Goal: Task Accomplishment & Management: Use online tool/utility

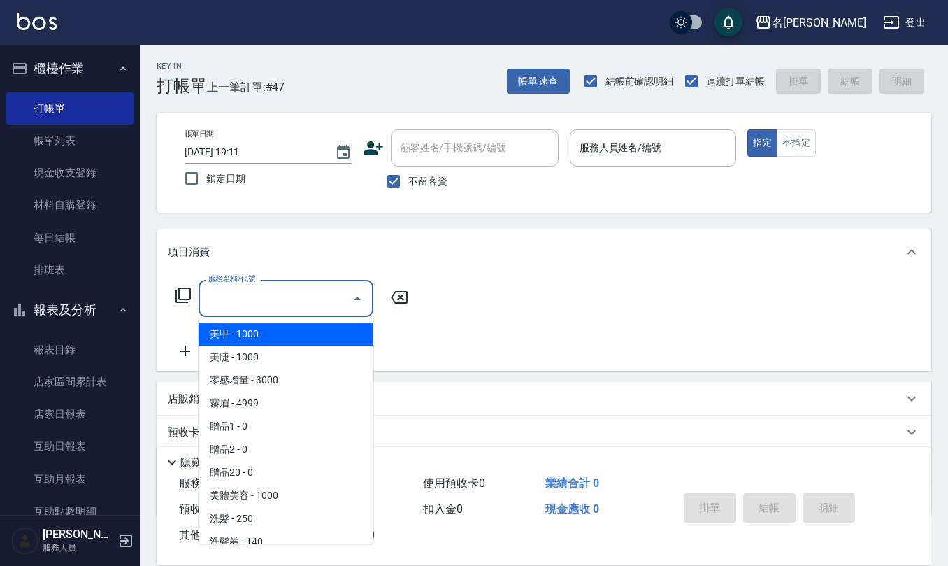
drag, startPoint x: 0, startPoint y: 0, endPoint x: 252, endPoint y: 319, distance: 406.7
click at [271, 334] on body "名留仁二 登出 櫃檯作業 打帳單 帳單列表 現金收支登錄 材料自購登錄 每日結帳 排班表 報表及分析 報表目錄 店家區間累計表 店家日報表 互助日報表 互助月…" at bounding box center [474, 323] width 948 height 647
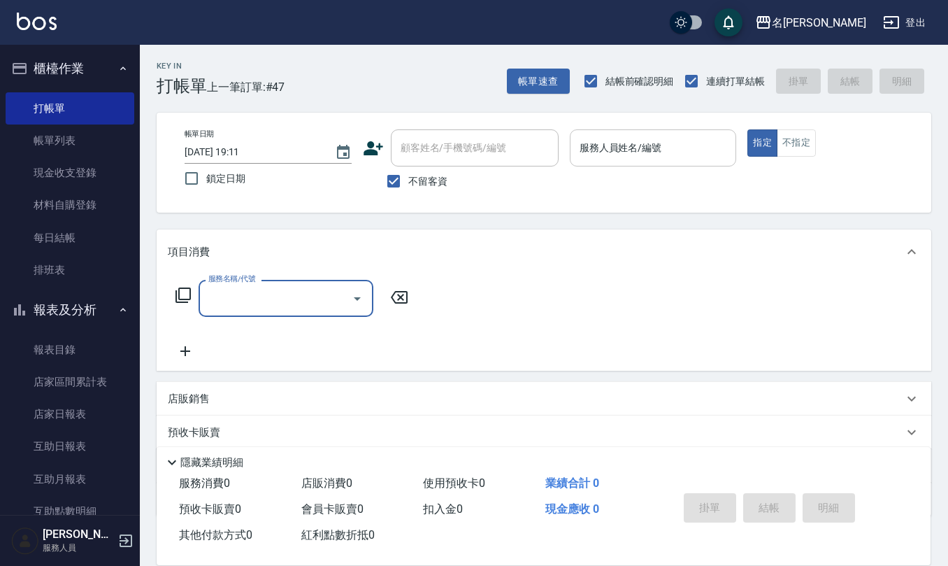
click at [650, 149] on input "服務人員姓名/編號" at bounding box center [653, 148] width 155 height 24
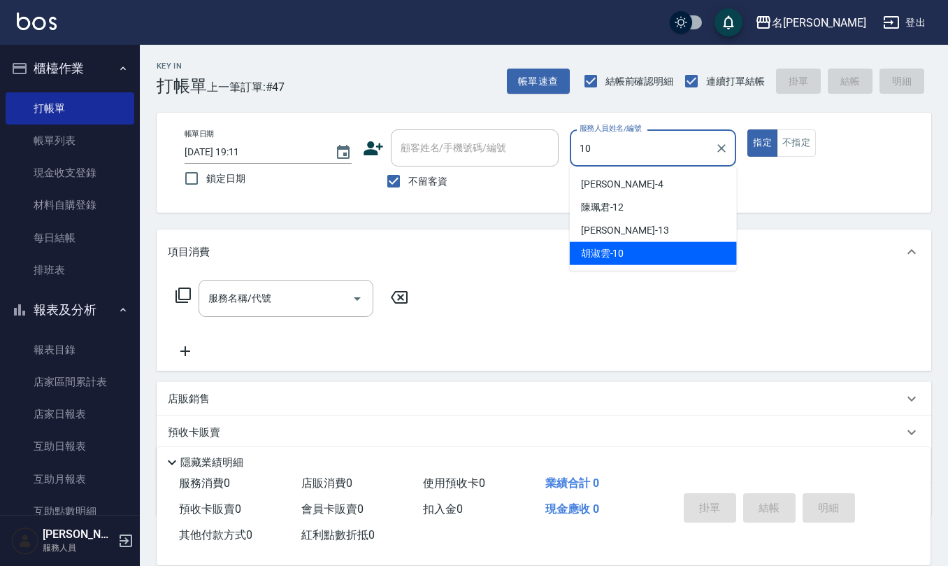
type input "[PERSON_NAME]-10"
type button "true"
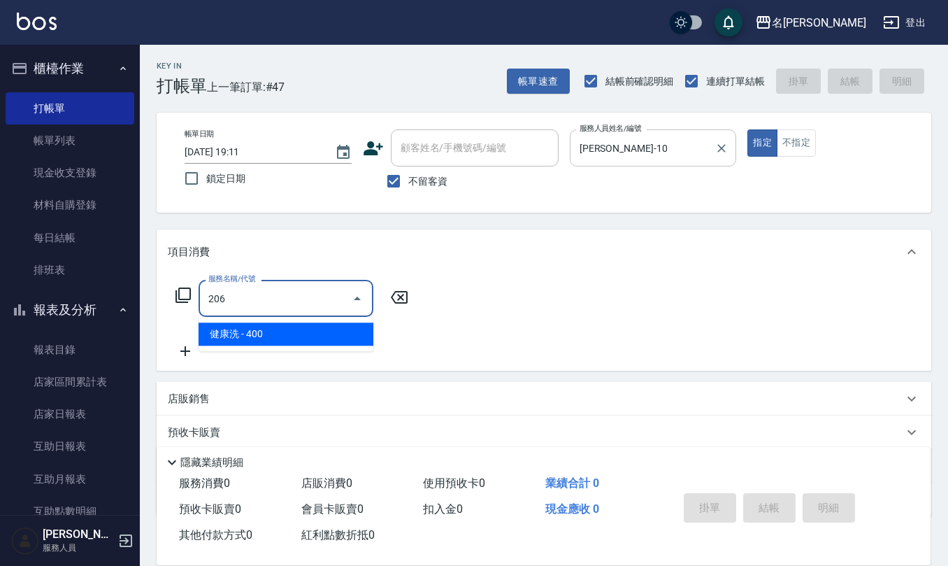
type input "健康洗(206)"
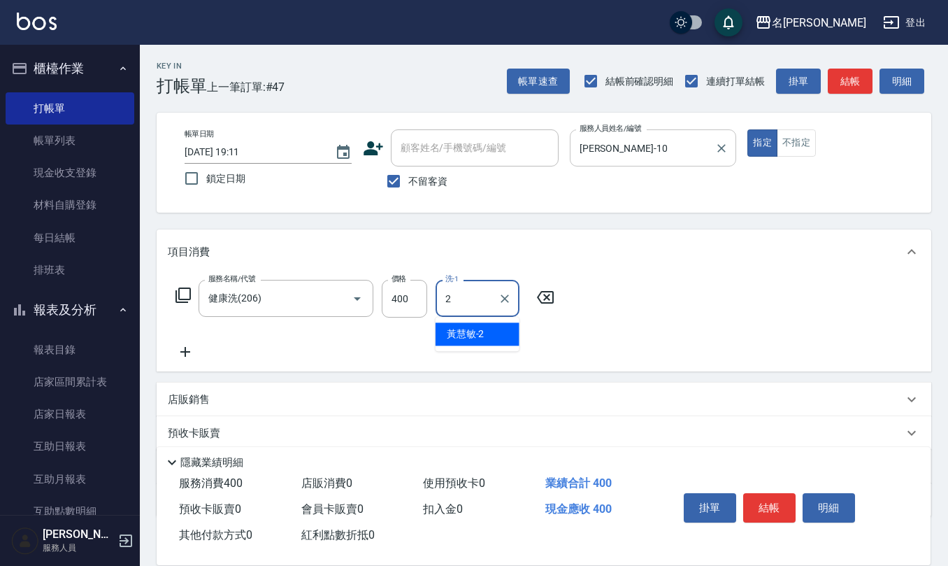
type input "25"
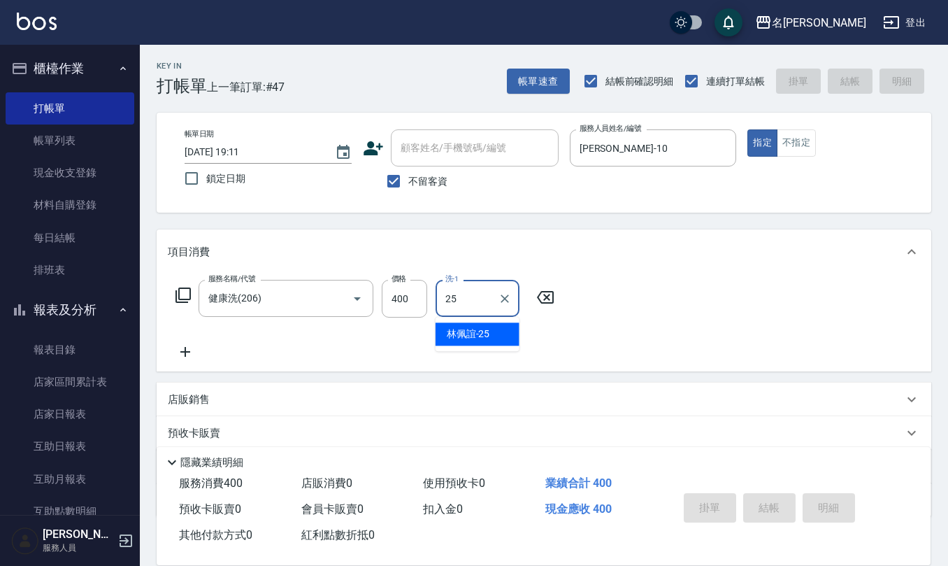
type input "2025/08/20 20:39"
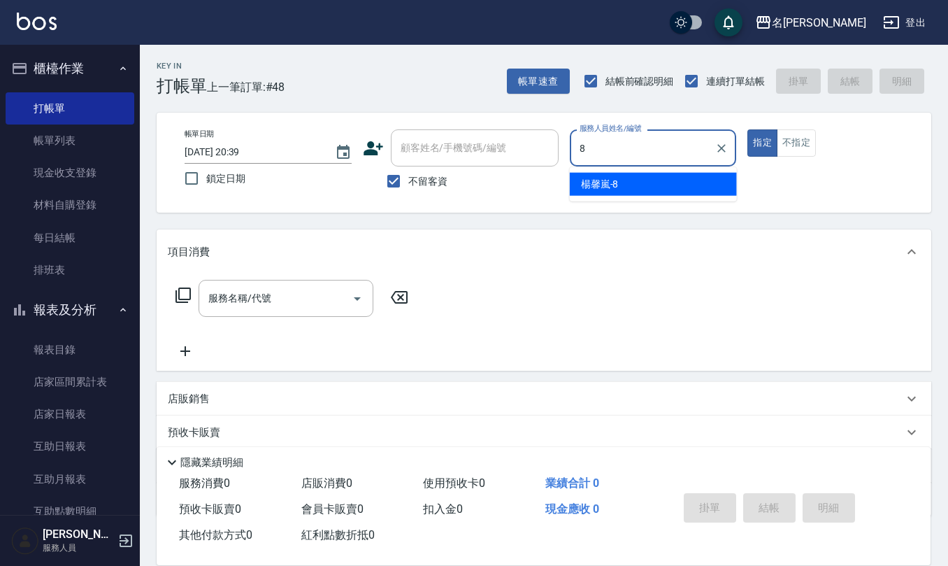
type input "楊馨嵐-8"
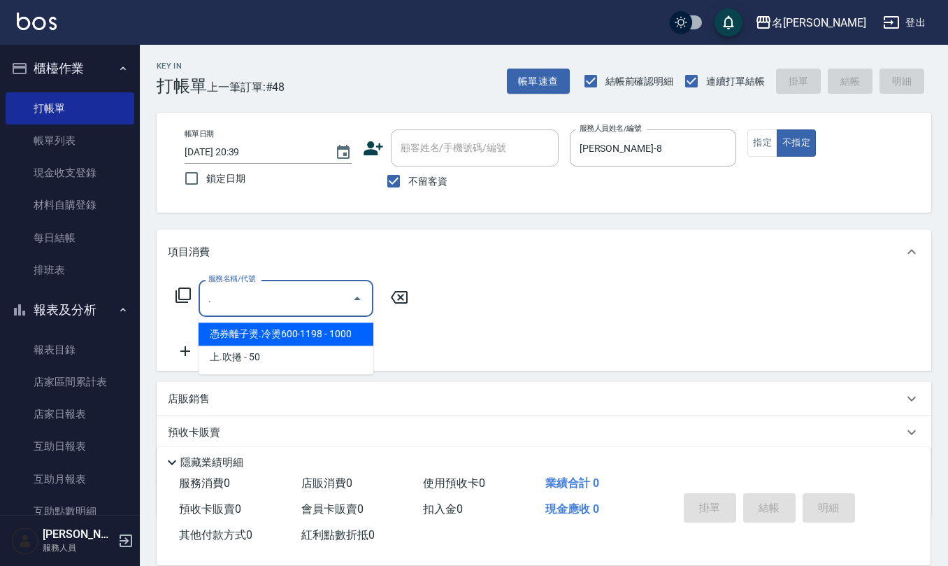
type input "憑券離子燙.冷燙600-1198(303)"
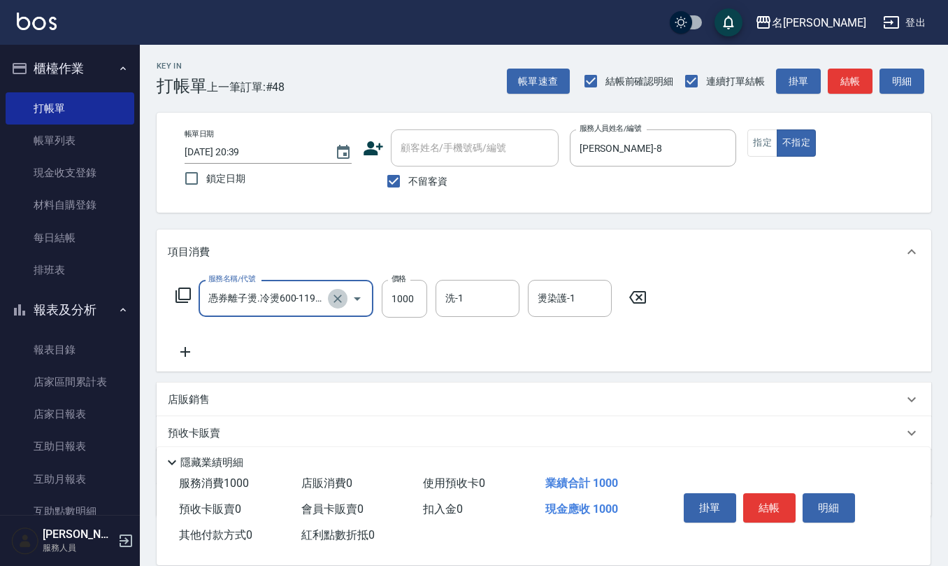
click at [343, 292] on icon "Clear" at bounding box center [338, 299] width 14 height 14
type input "歐娜洗髮精(210)"
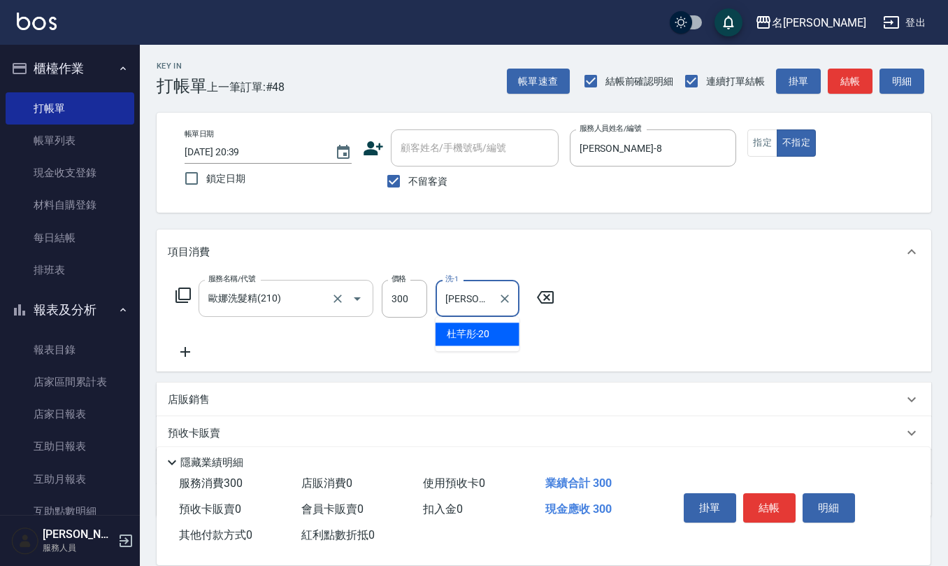
type input "杜芊彤-20"
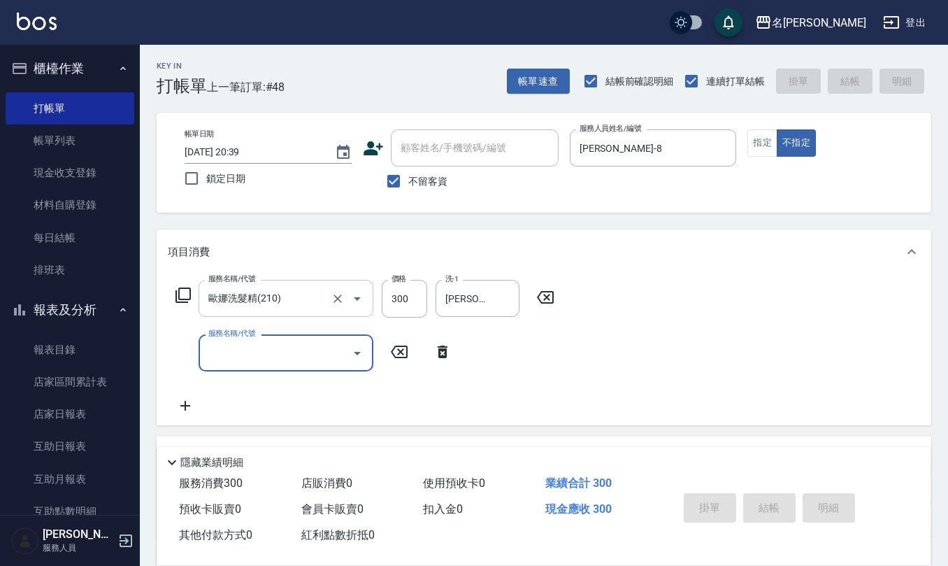
type input "2025/08/20 20:40"
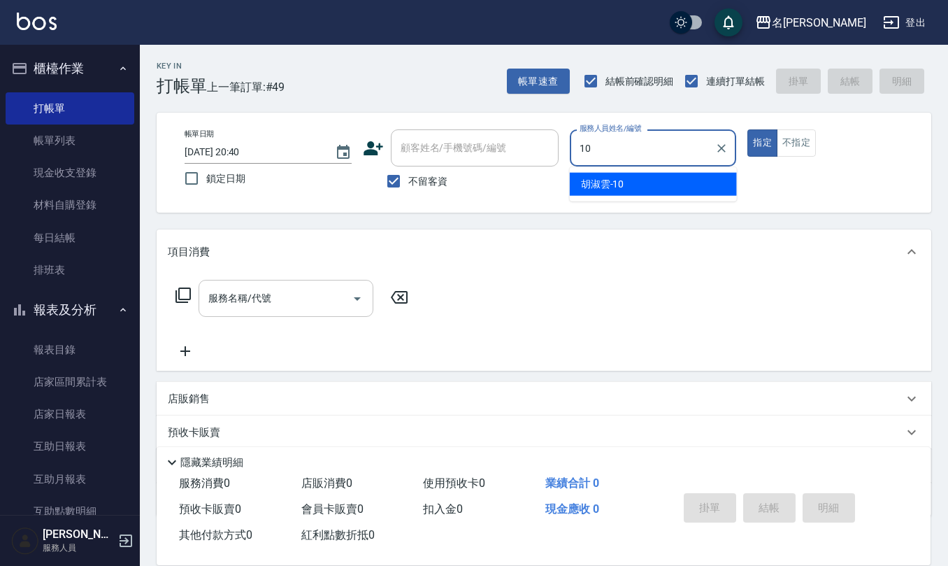
type input "胡淑雲-10"
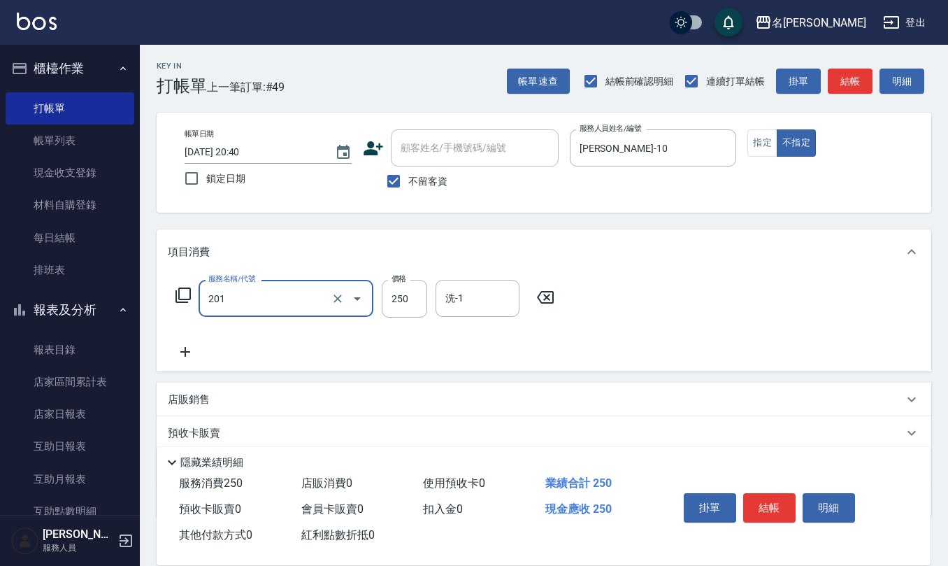
type input "洗髮(201)"
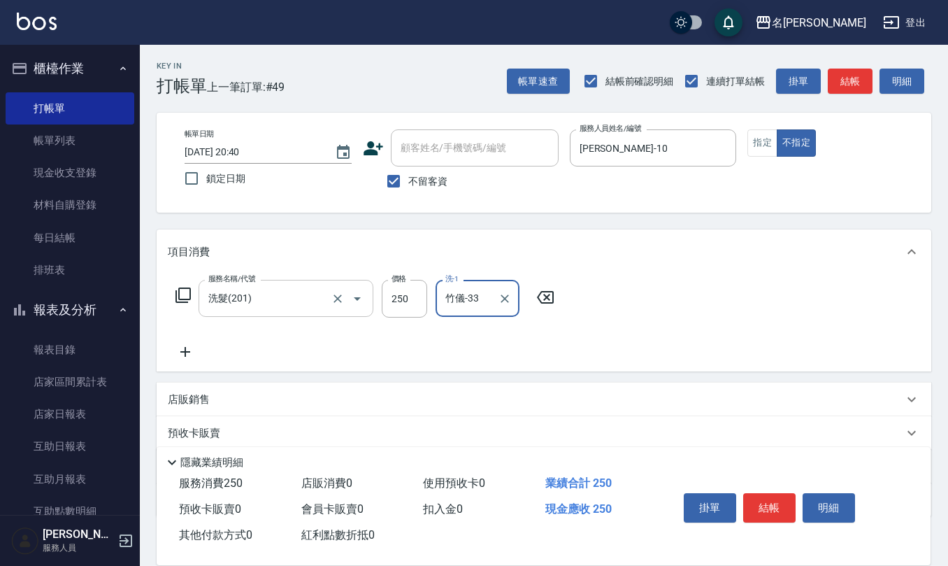
type input "竹儀-33"
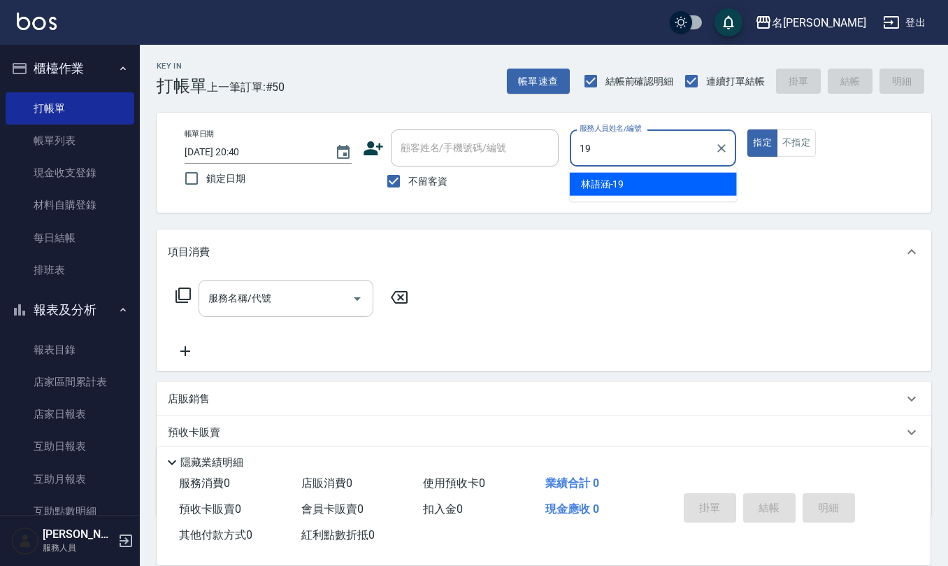
type input "林語涵-19"
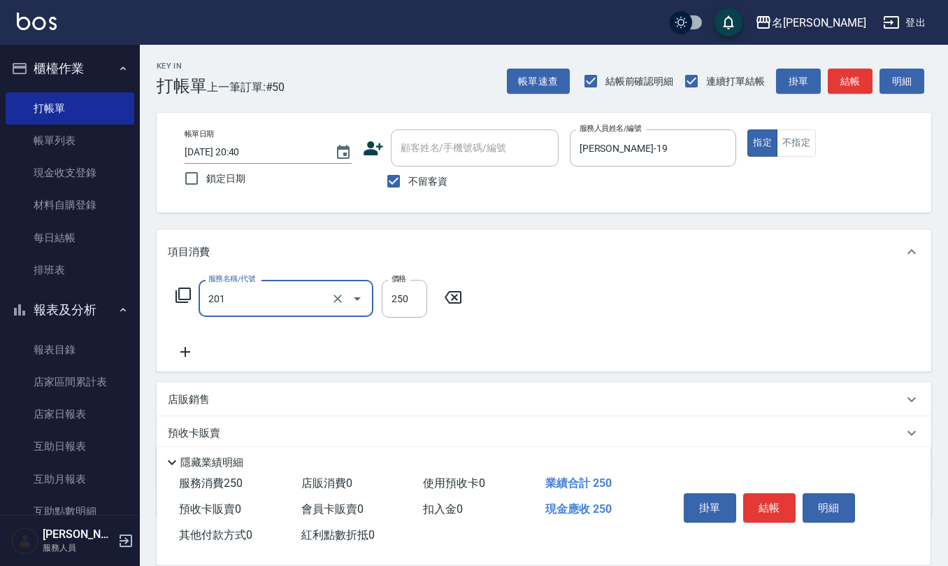
type input "洗髮(201)"
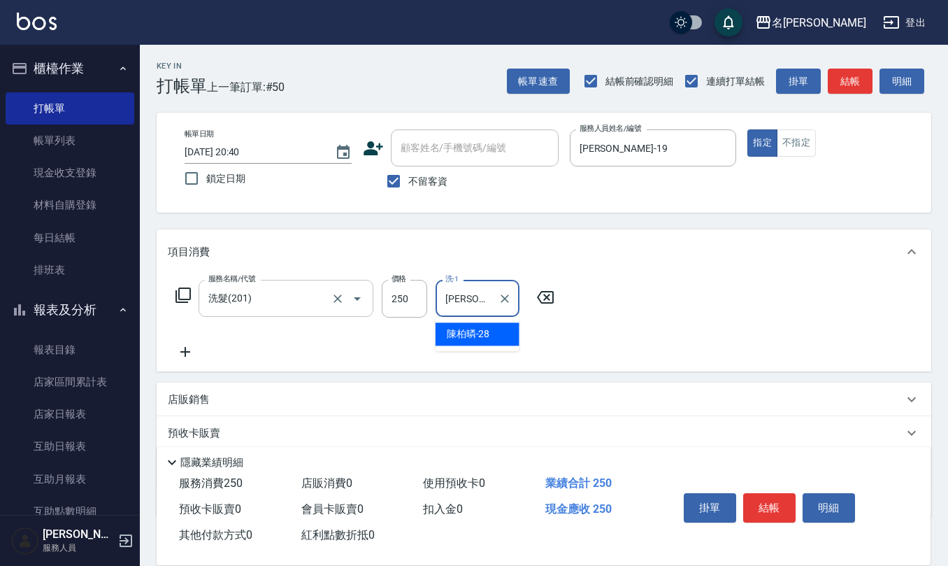
type input "陳柏暽-28"
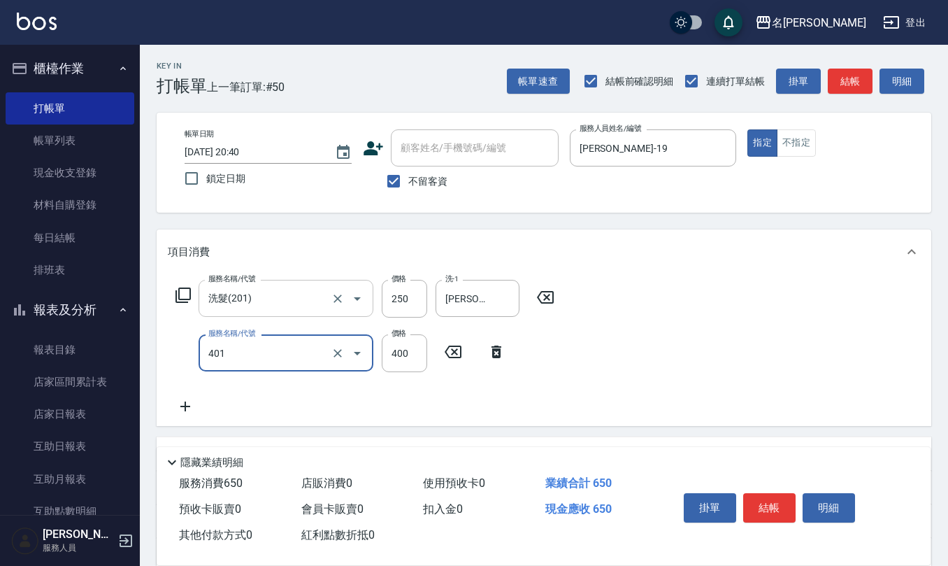
type input "剪髮(401)"
type input "500"
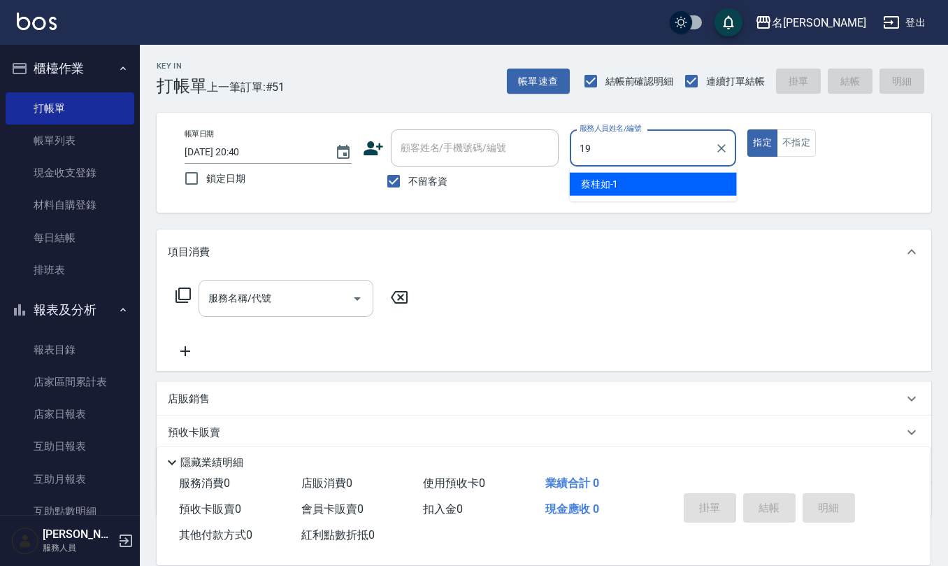
type input "林語涵-19"
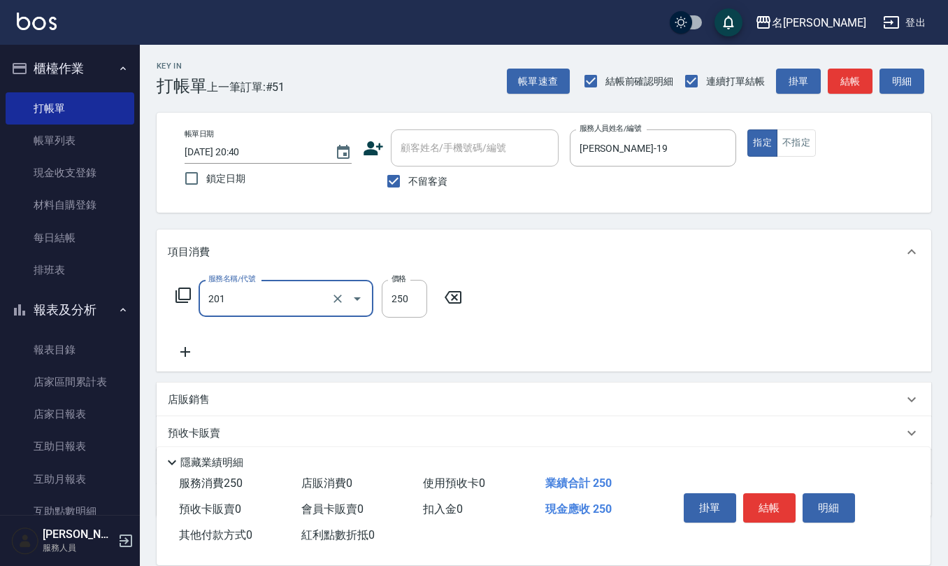
type input "洗髮(201)"
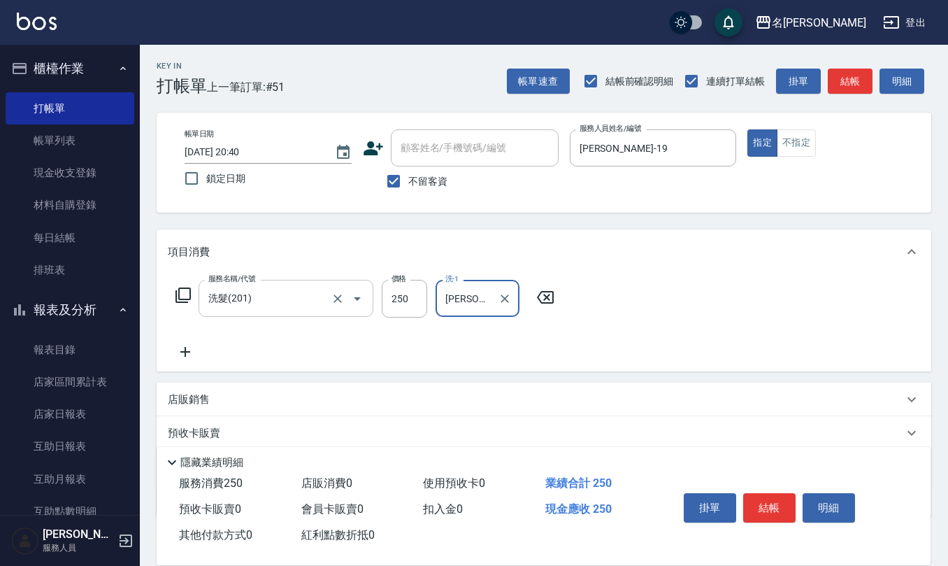
type input "陳珮君-21"
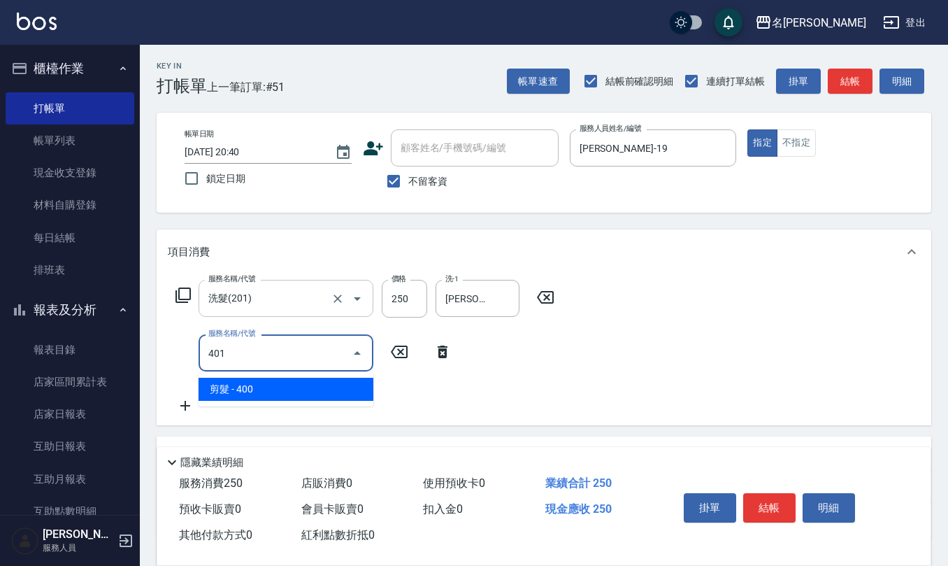
type input "剪髮(401)"
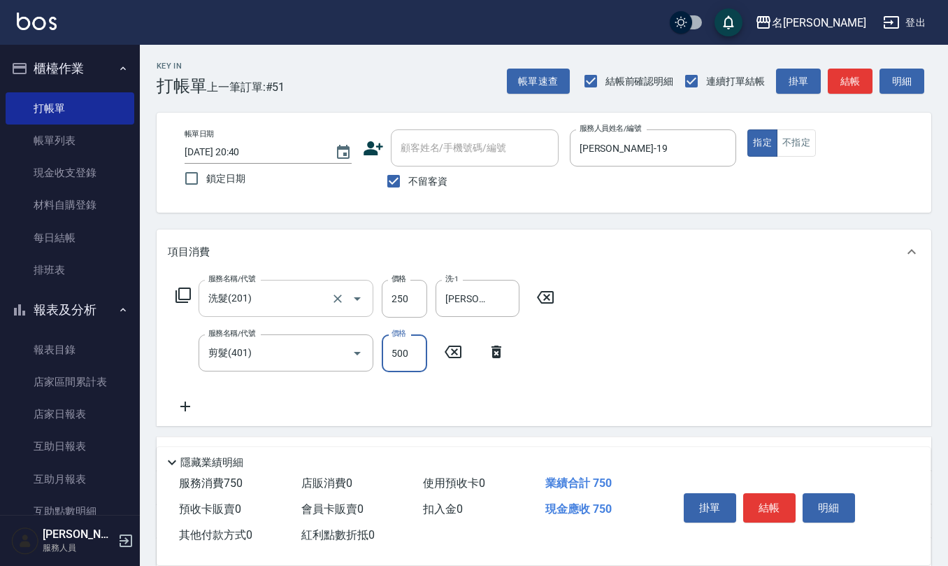
type input "500"
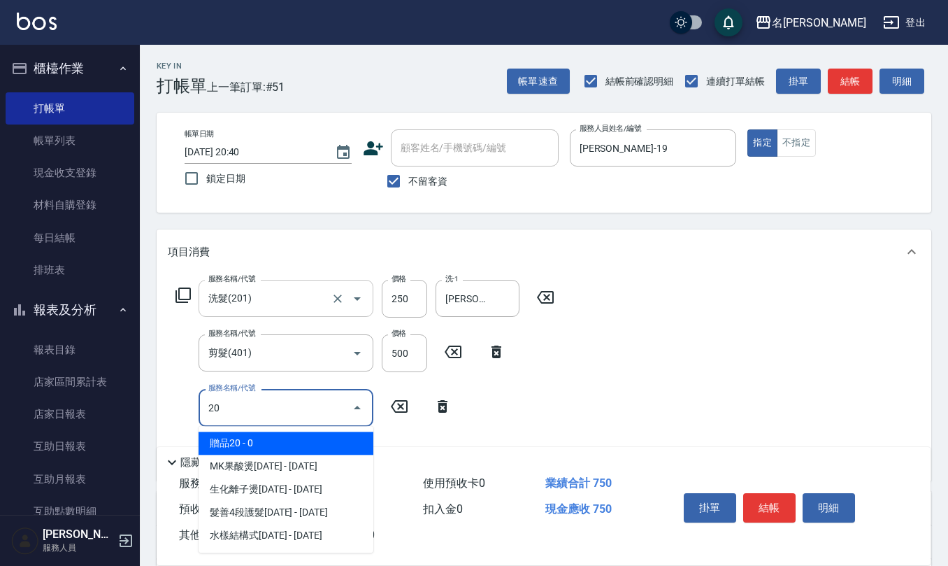
type input "2"
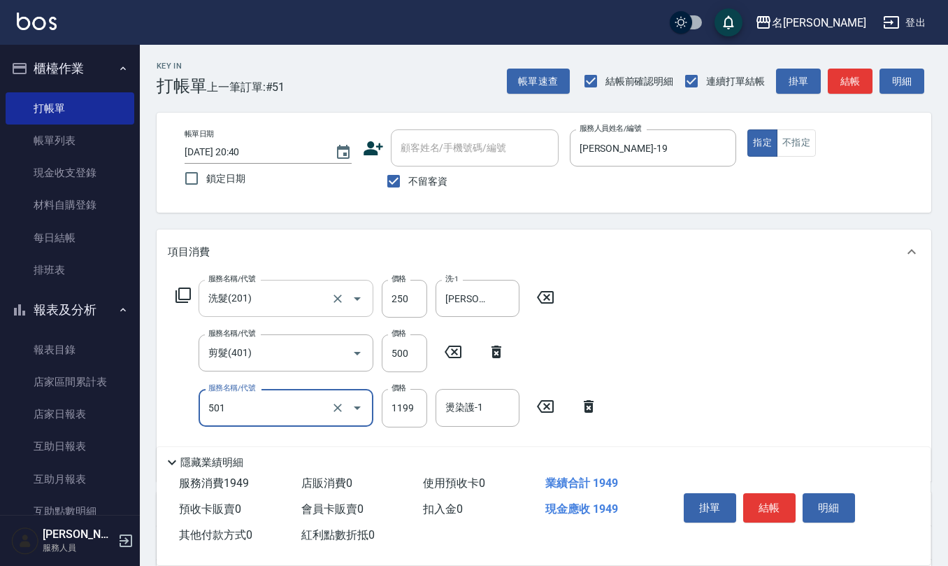
type input "染髮(501)"
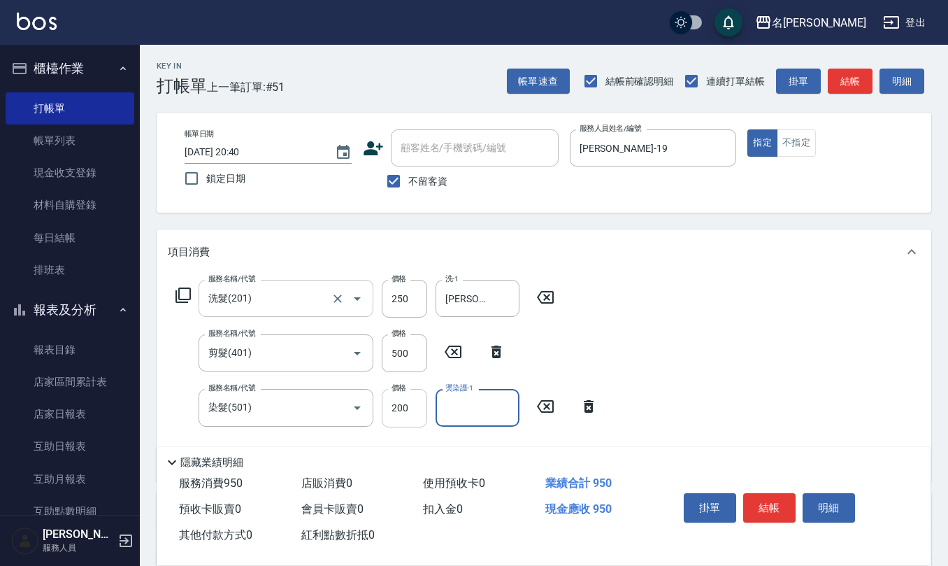
click at [423, 408] on input "200" at bounding box center [404, 408] width 45 height 38
type input "2000"
type input "."
type input "陳珮君-21"
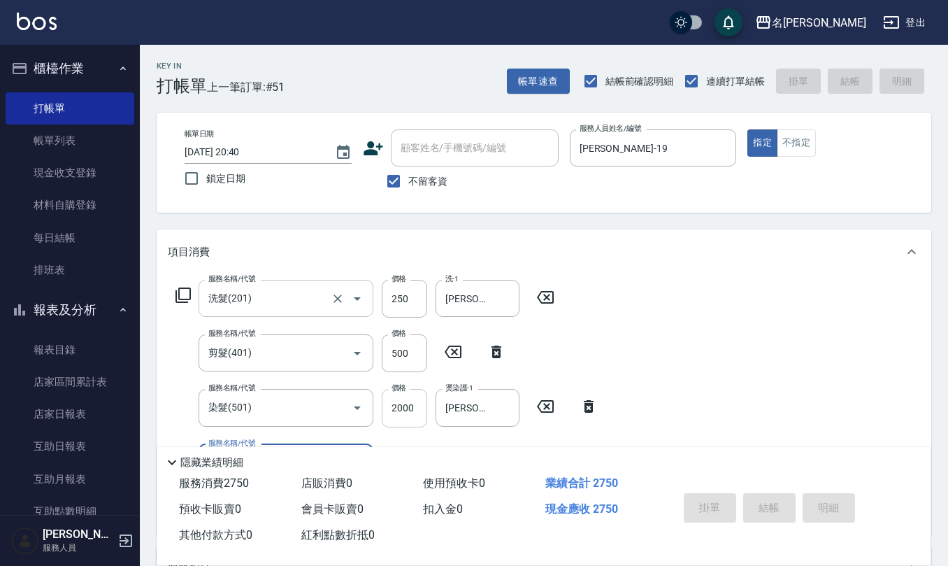
type input "2025/08/20 20:41"
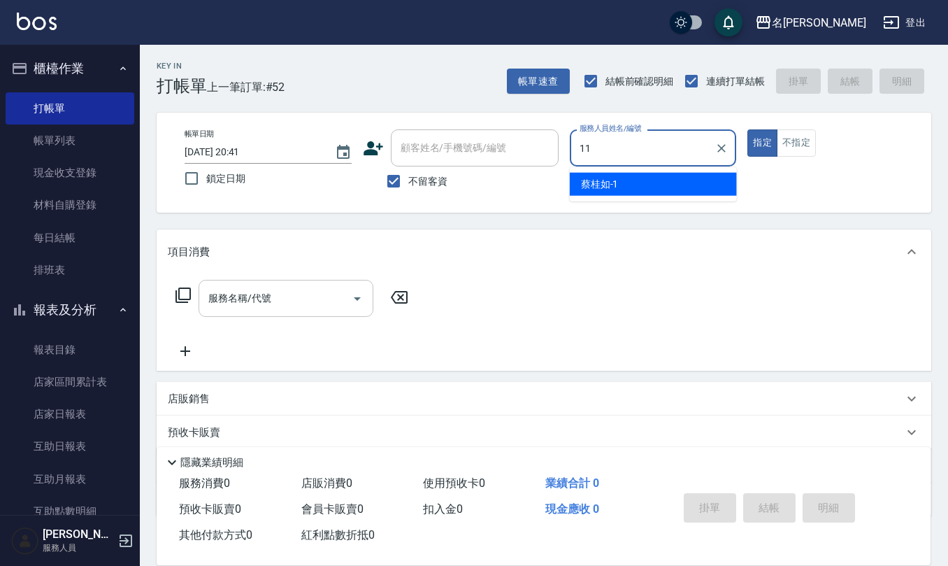
type input "詹沛橙-11"
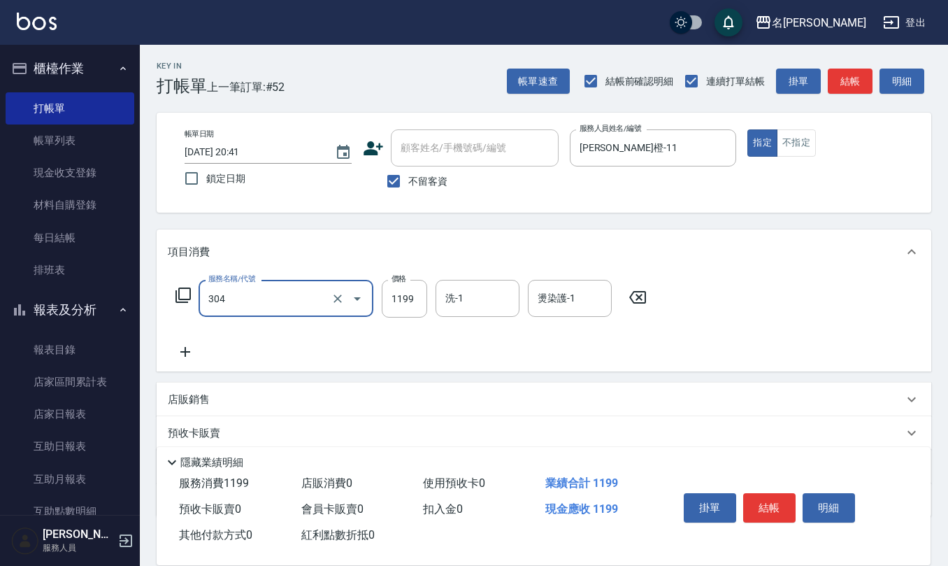
type input "離子燙(特價)(304)"
type input "1299"
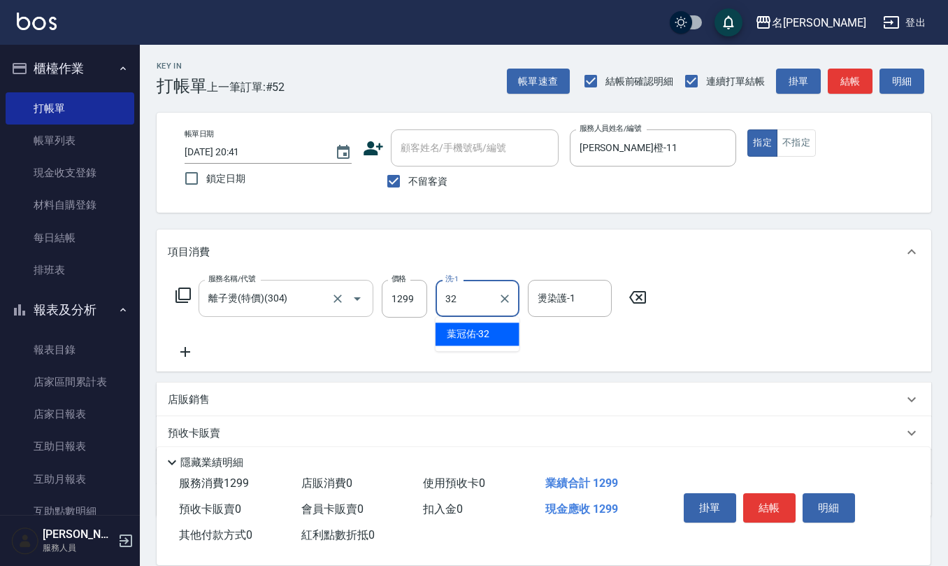
type input "葉冠佑-32"
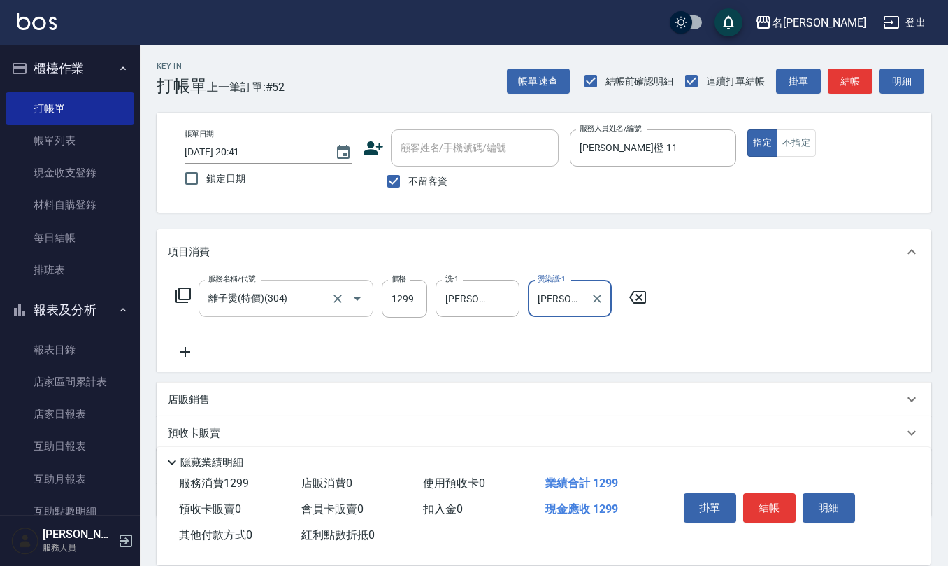
type input "葉冠佑-32"
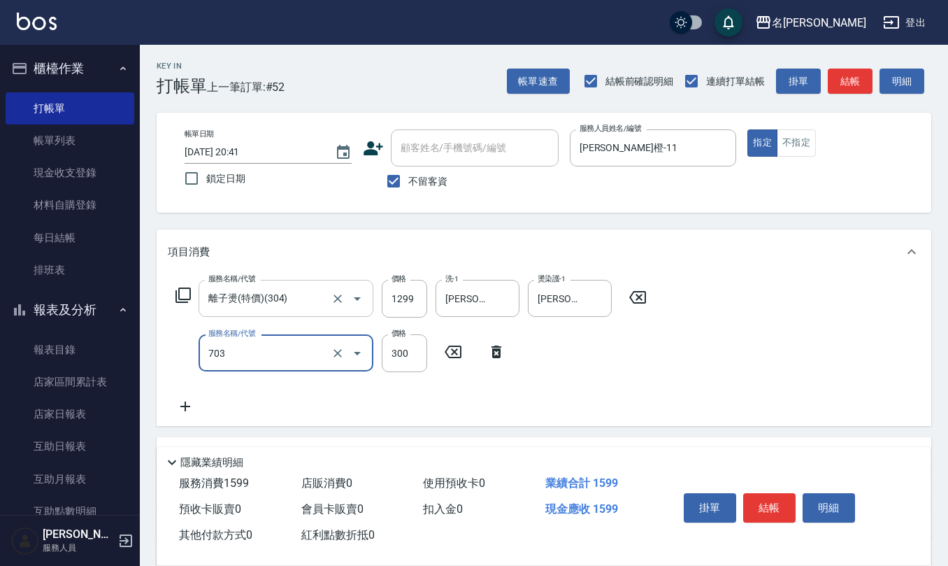
type input "(1236)設計師(703)"
type input "400"
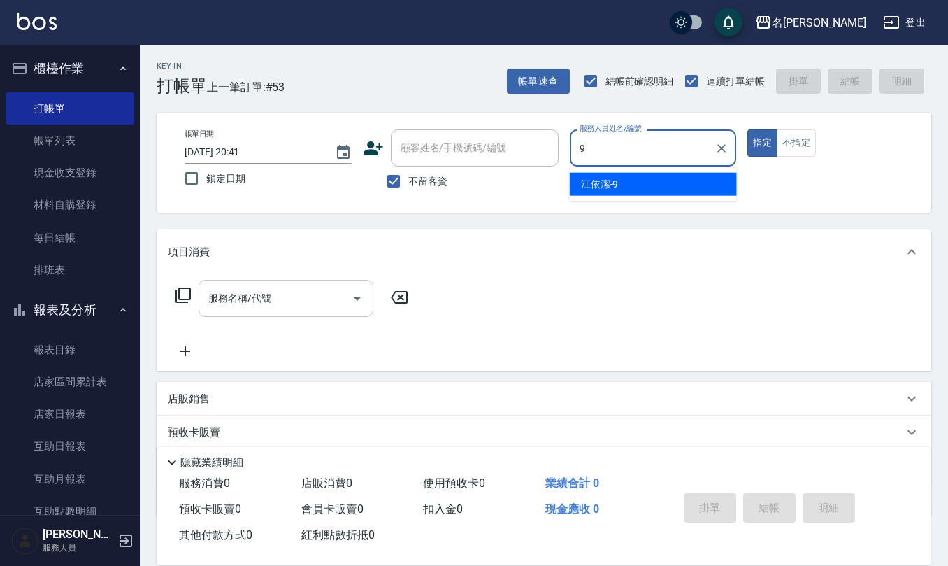
type input "江依潔-9"
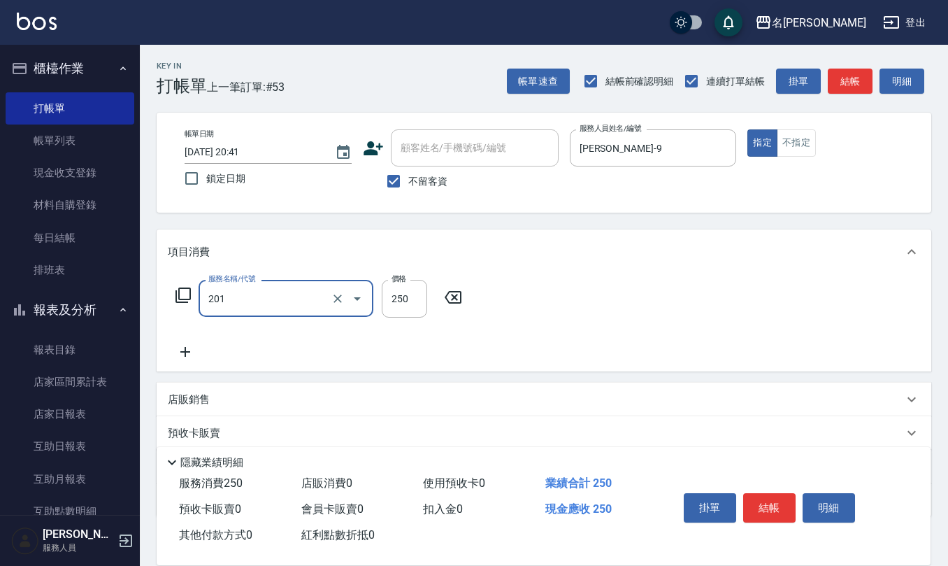
type input "洗髮(201)"
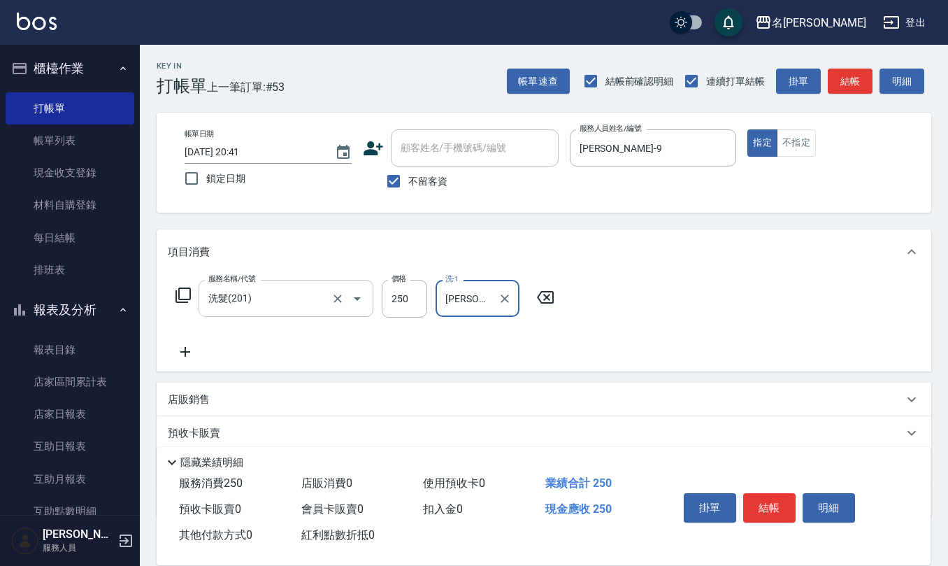
type input "趙妍妮-5"
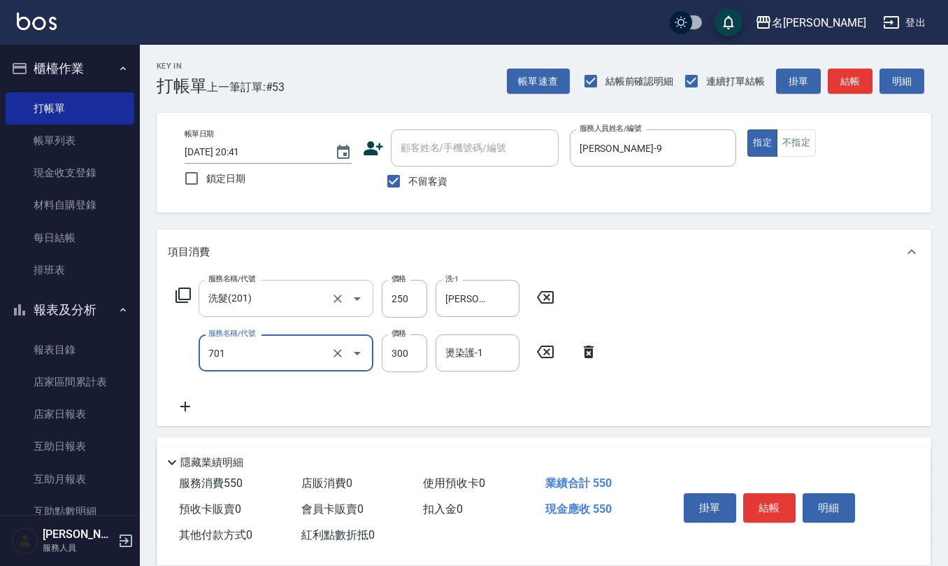
type input "自備護髮(701)"
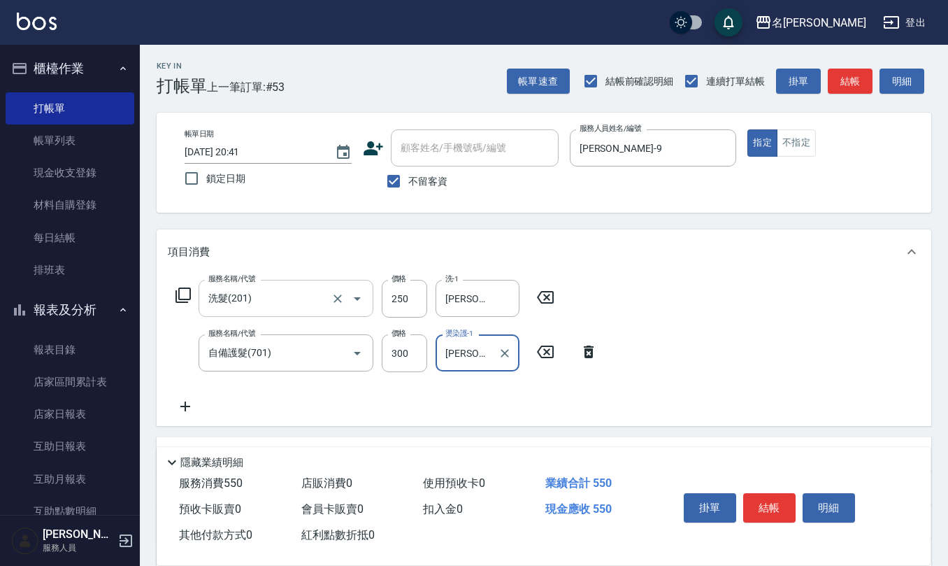
type input "趙妍妮-5"
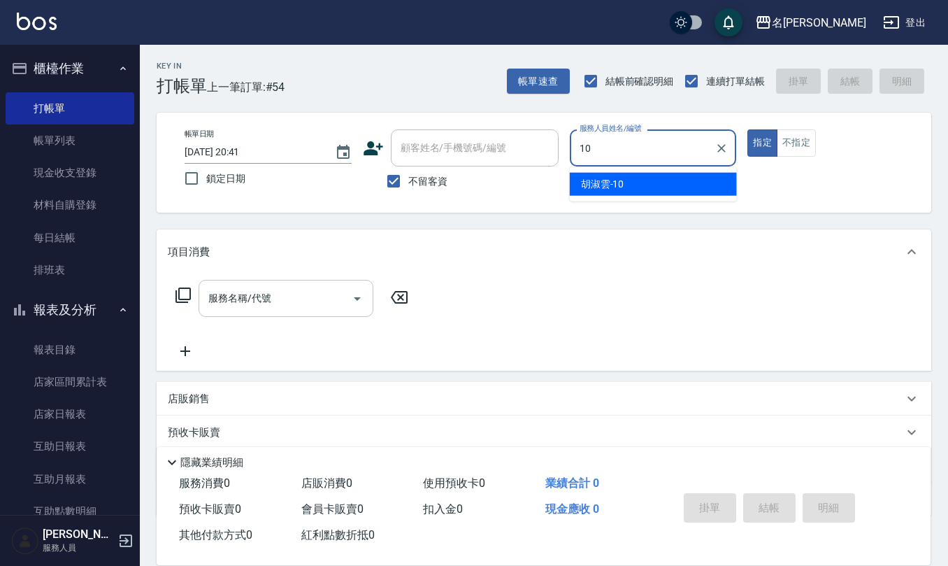
type input "胡淑雲-10"
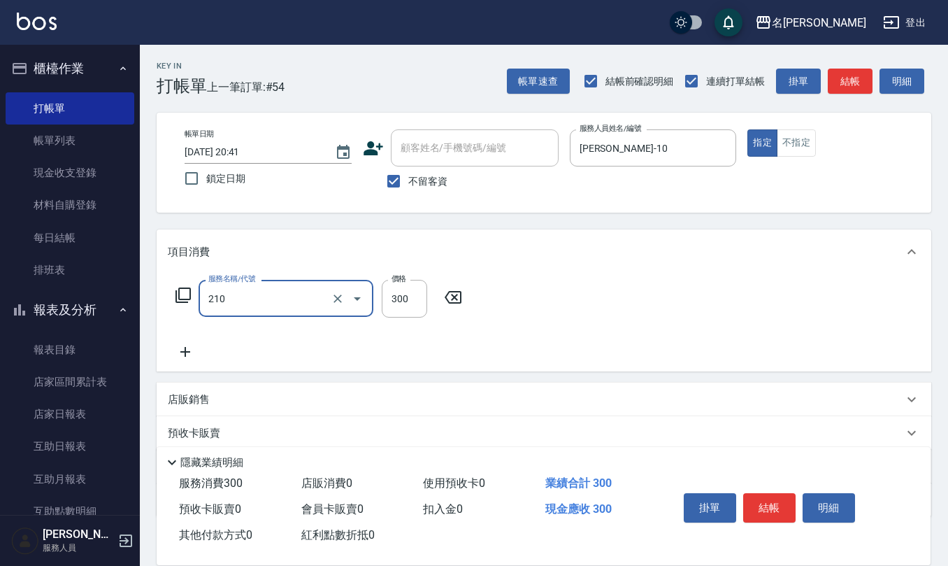
type input "歐娜洗髮精(210)"
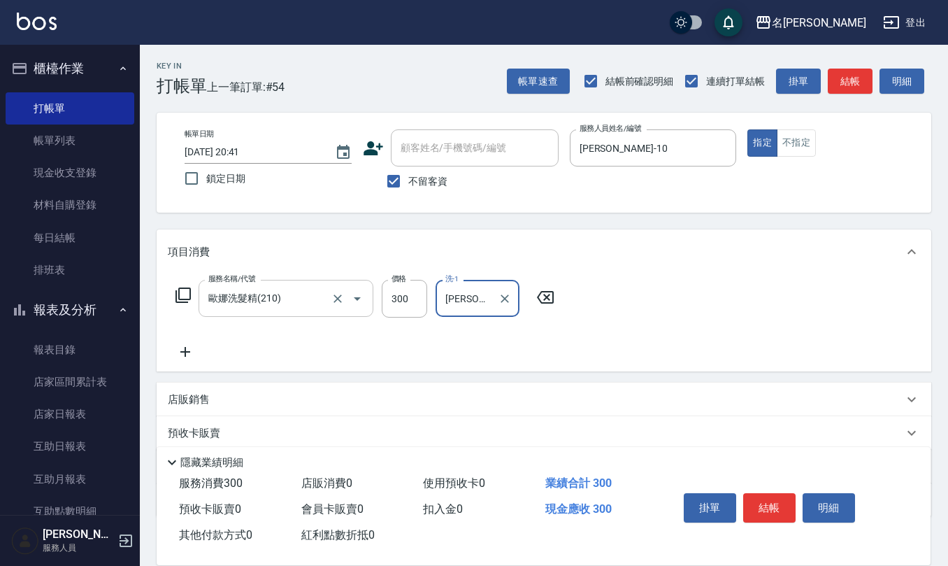
type input "葉冠佑-32"
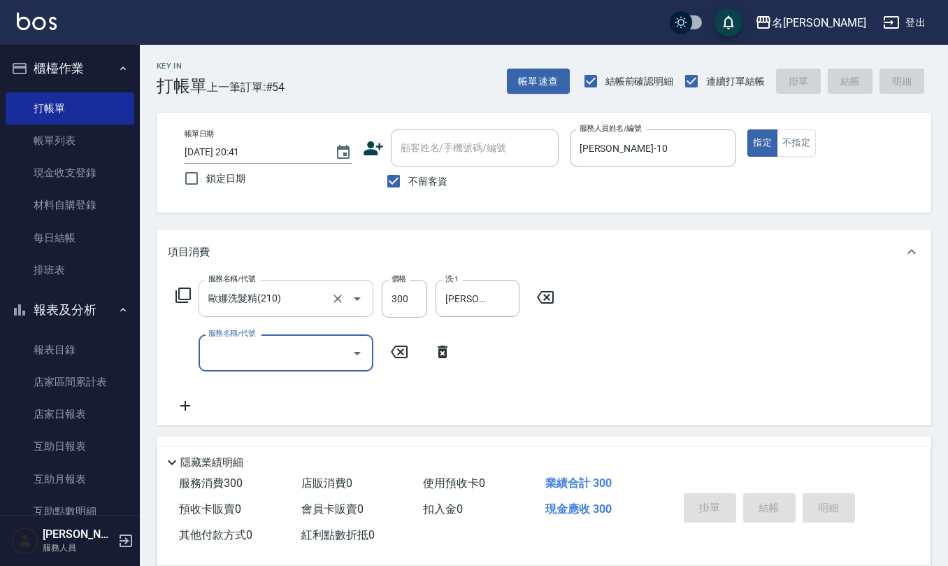
type input "2025/08/20 20:42"
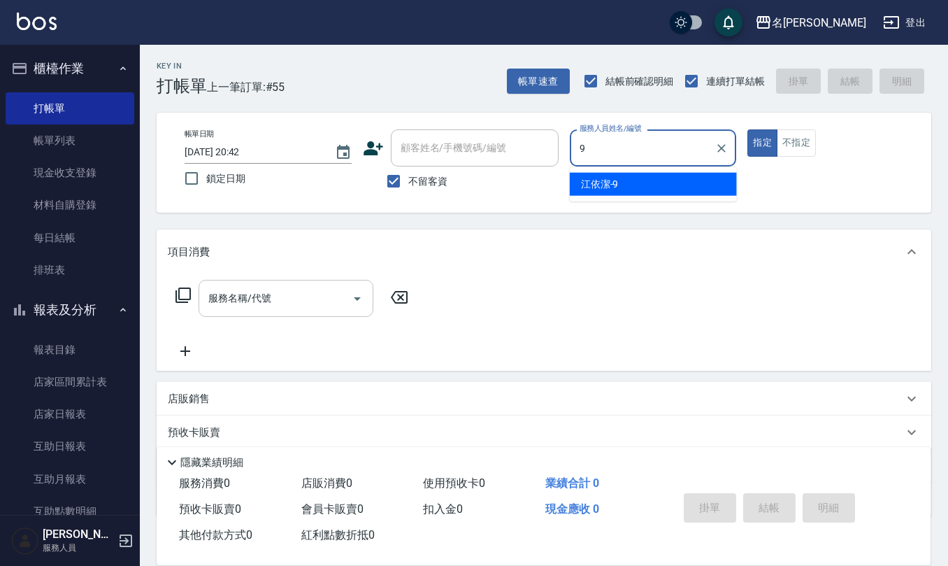
type input "江依潔-9"
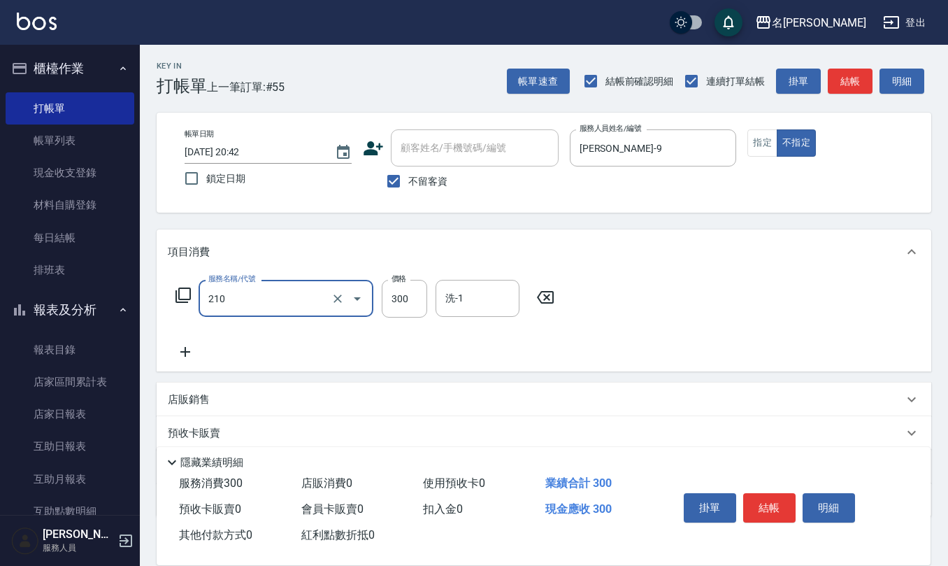
type input "歐娜洗髮精(210)"
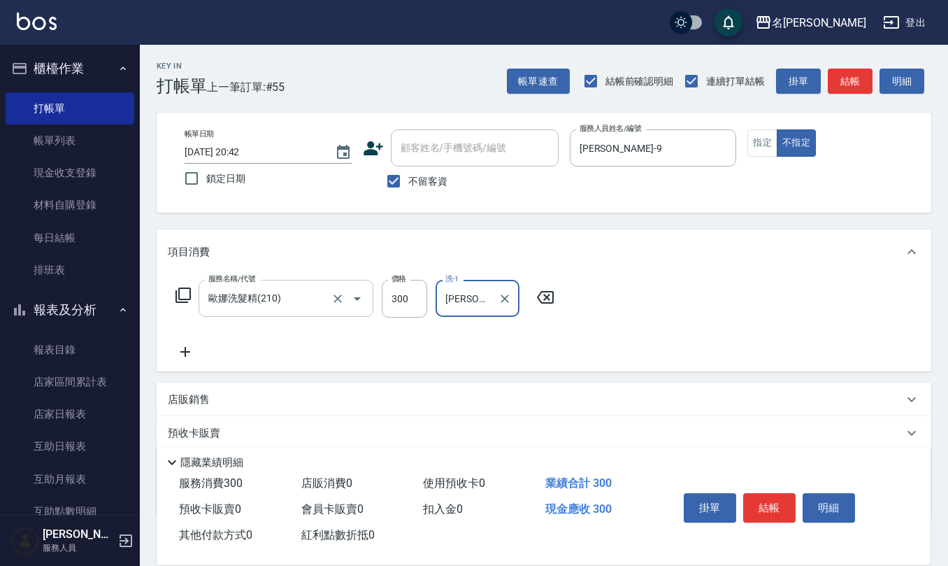
type input "林佩誼-25"
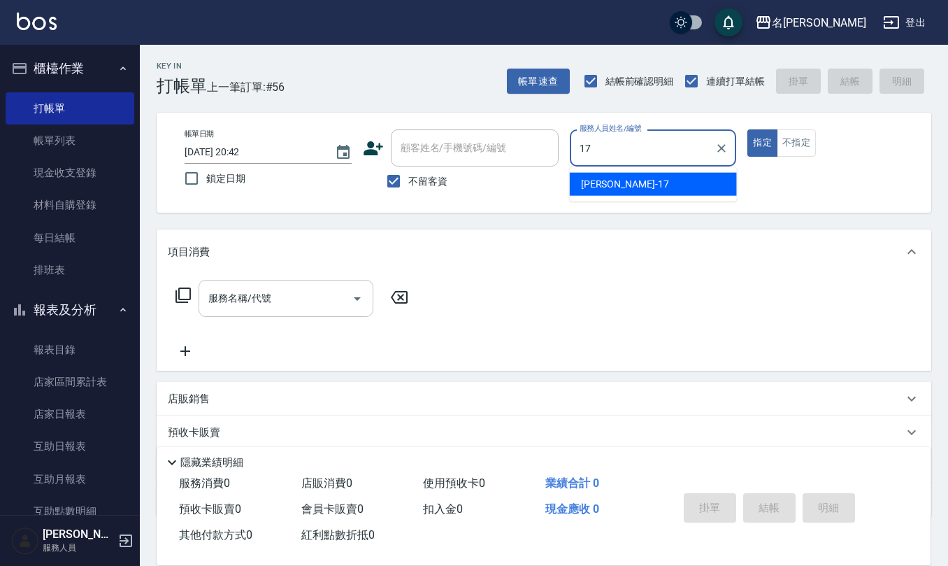
type input "李俞玫-17"
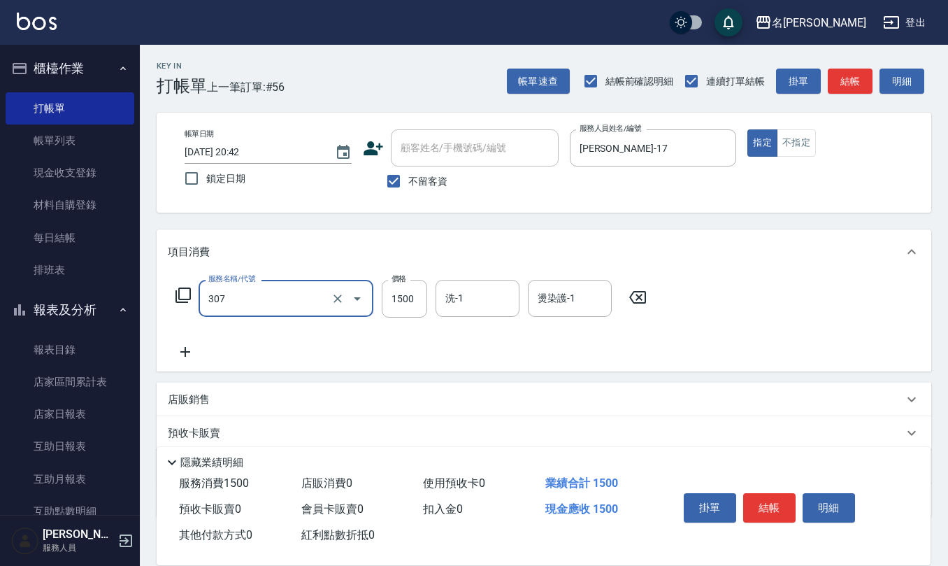
type input "EF麥拉寧燙髮1500(307)"
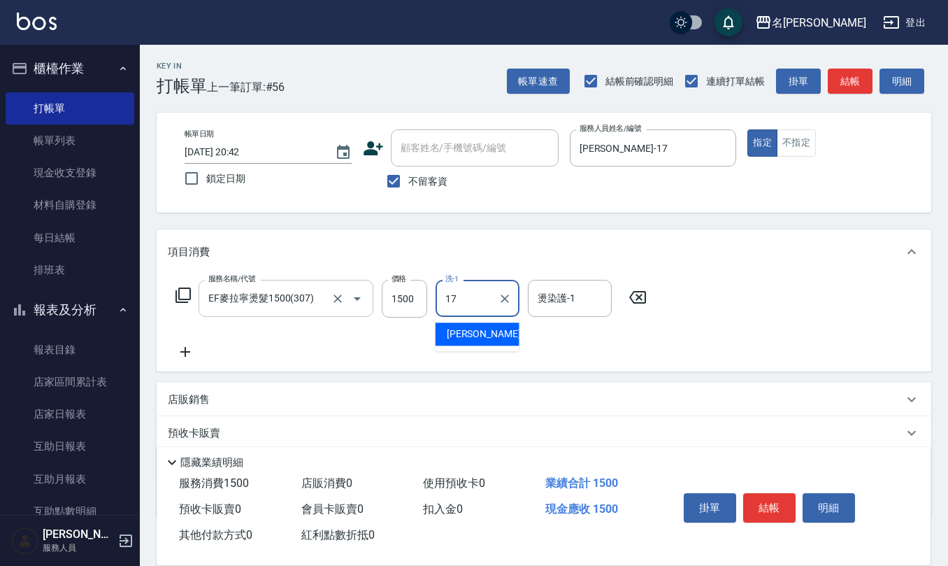
type input "李俞玫-17"
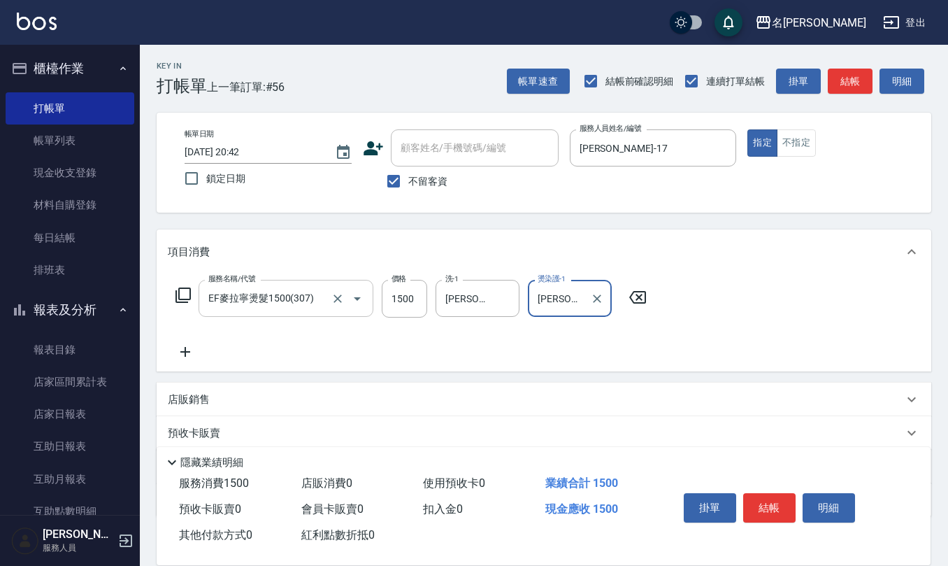
type input "李俞玫-17"
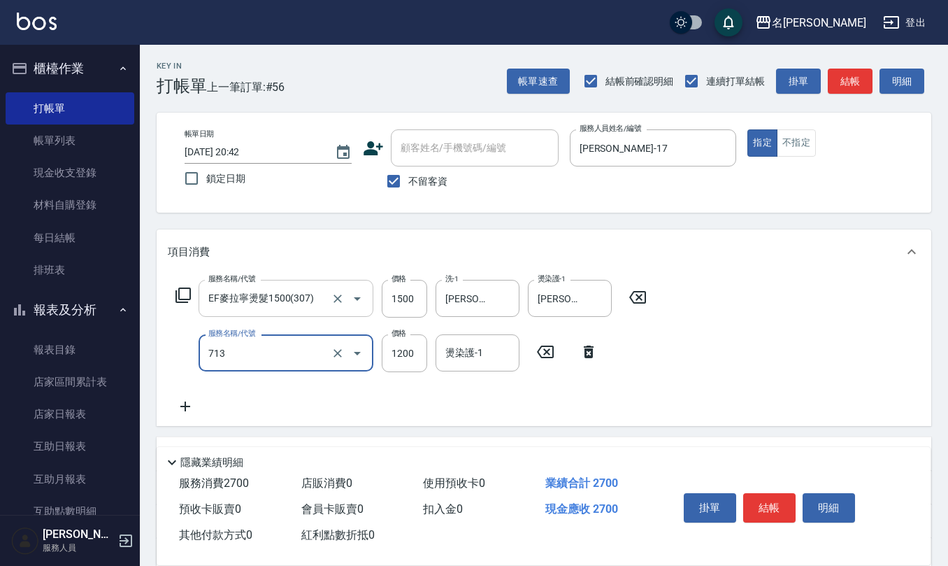
type input "水樣結構式1200(713)"
type input "840"
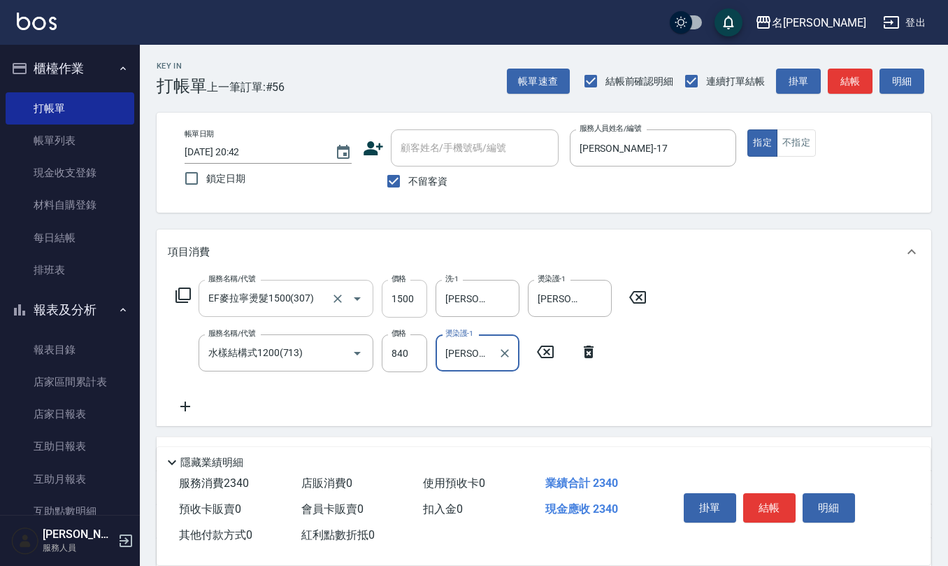
type input "李俞玫-17"
click at [398, 300] on input "1500" at bounding box center [404, 299] width 45 height 38
click at [415, 299] on input "1500" at bounding box center [404, 299] width 45 height 38
type input "1275"
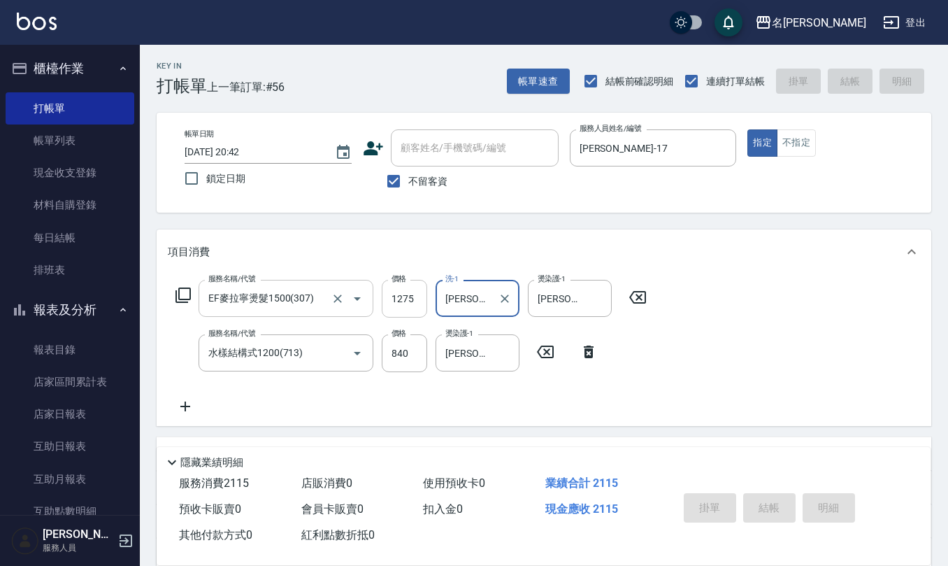
type input "2025/08/20 20:43"
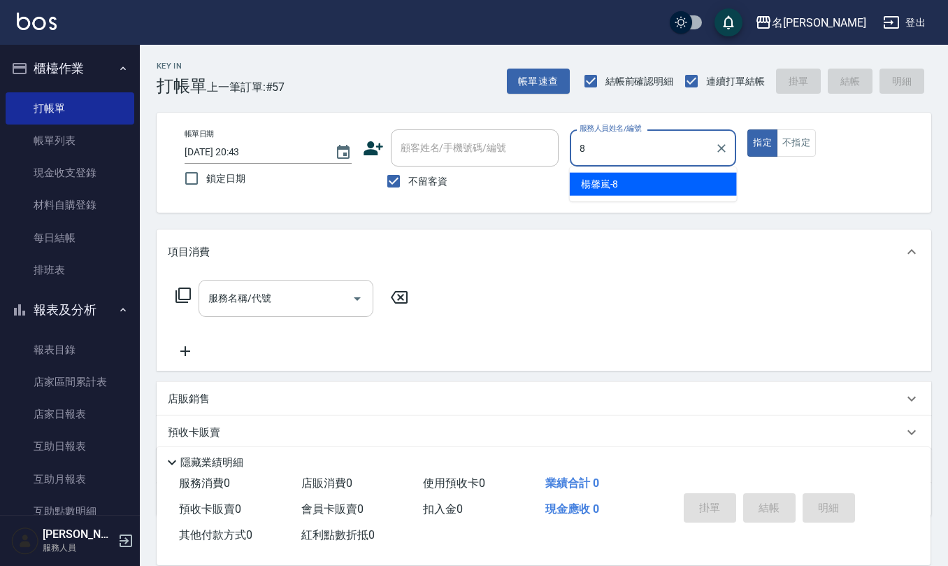
type input "楊馨嵐-8"
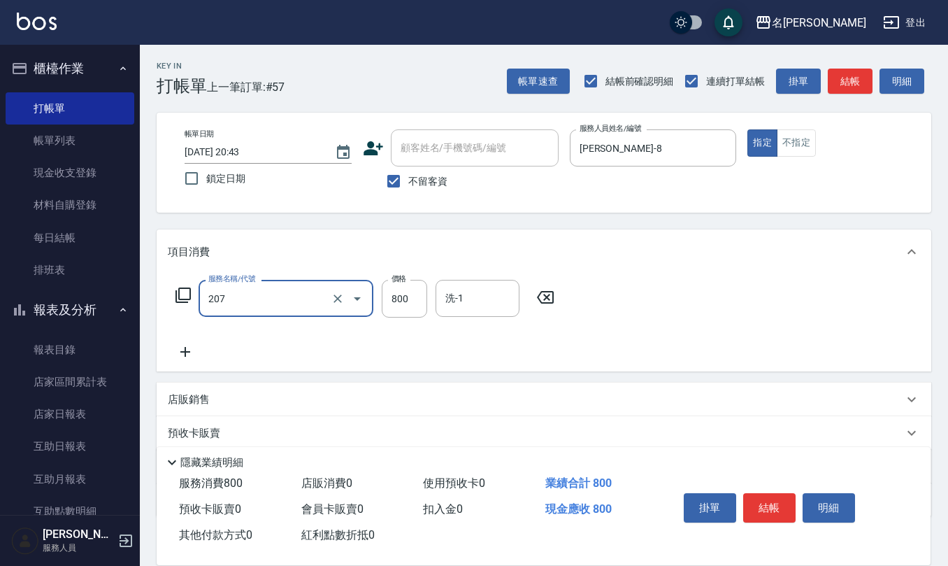
type input "清潔洗(207)"
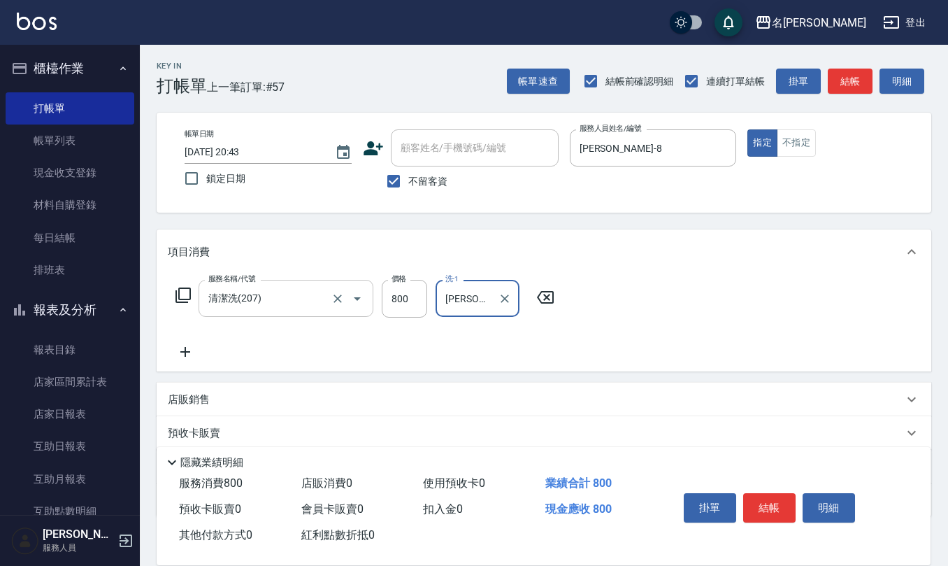
type input "陳柏暽-28"
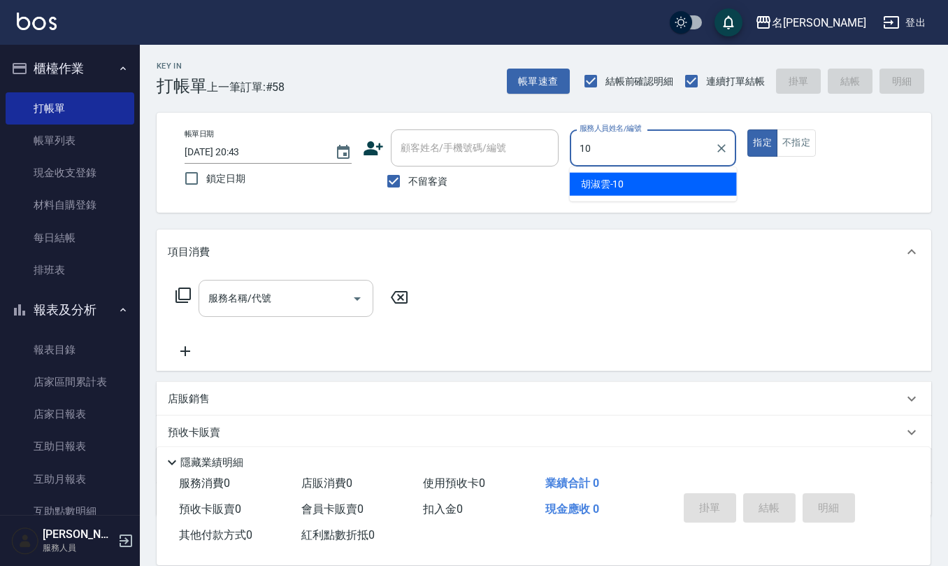
type input "胡淑雲-10"
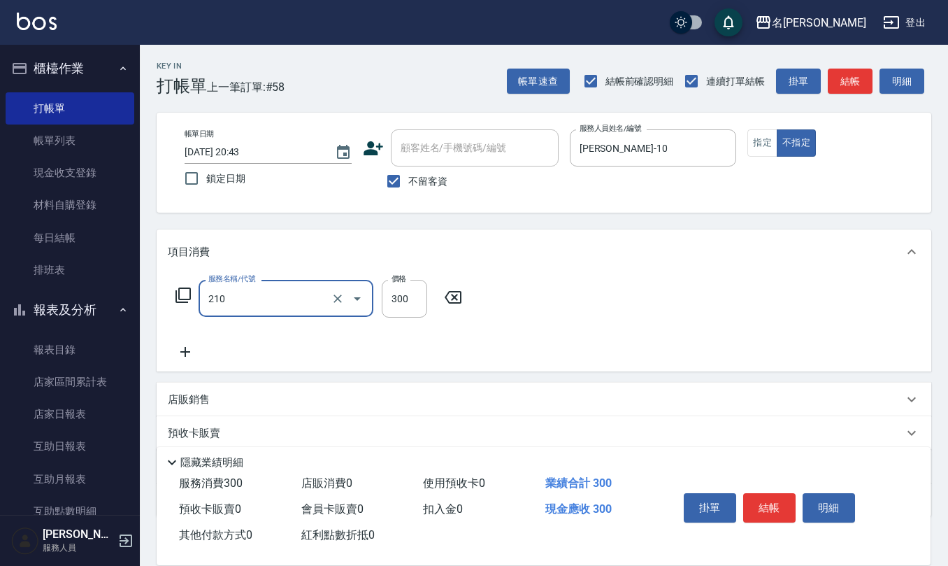
type input "歐娜洗髮精(210)"
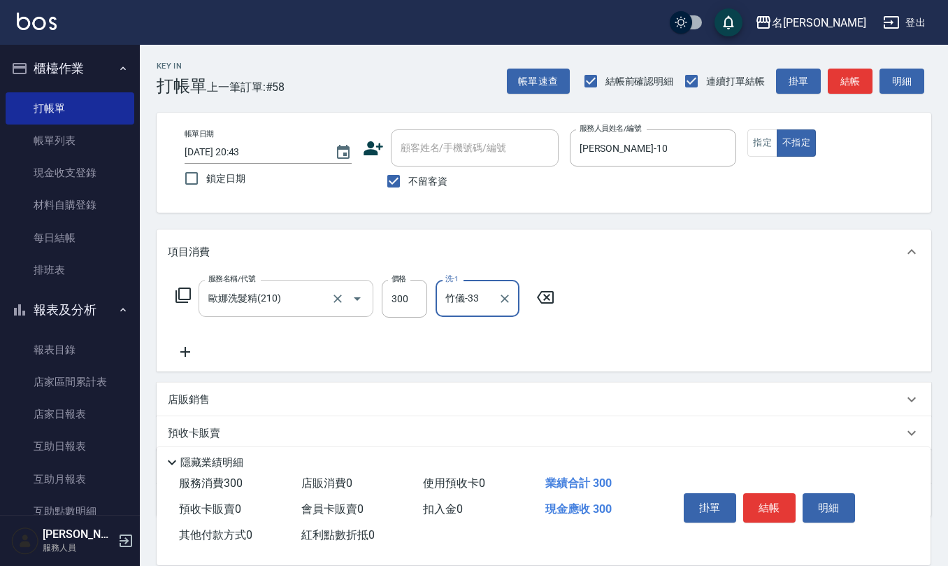
type input "竹儀-33"
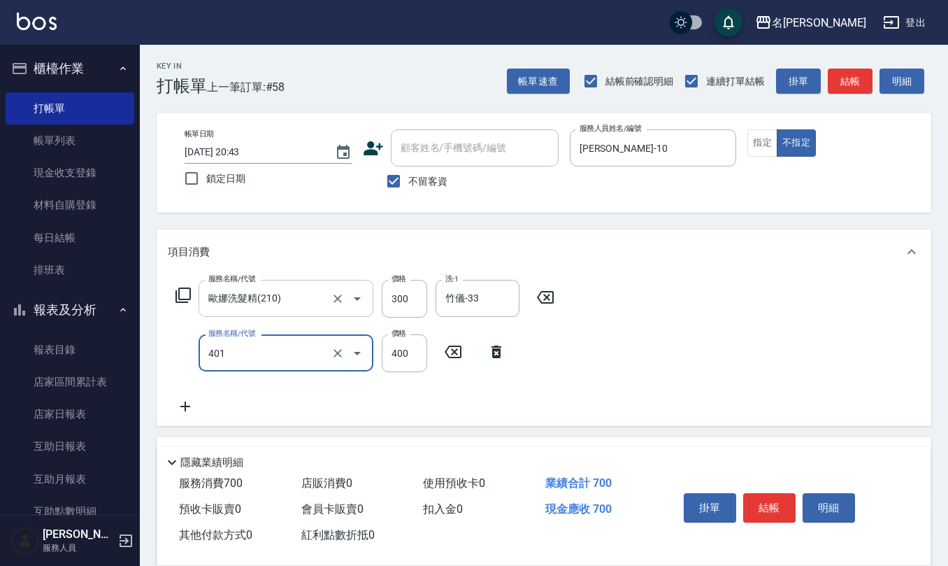
type input "剪髮(401)"
type input "200"
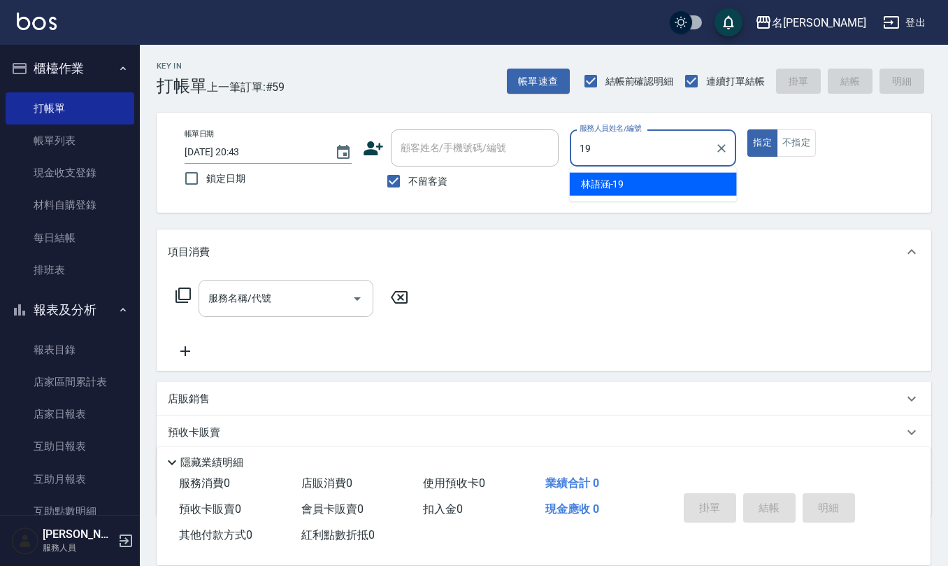
type input "林語涵-19"
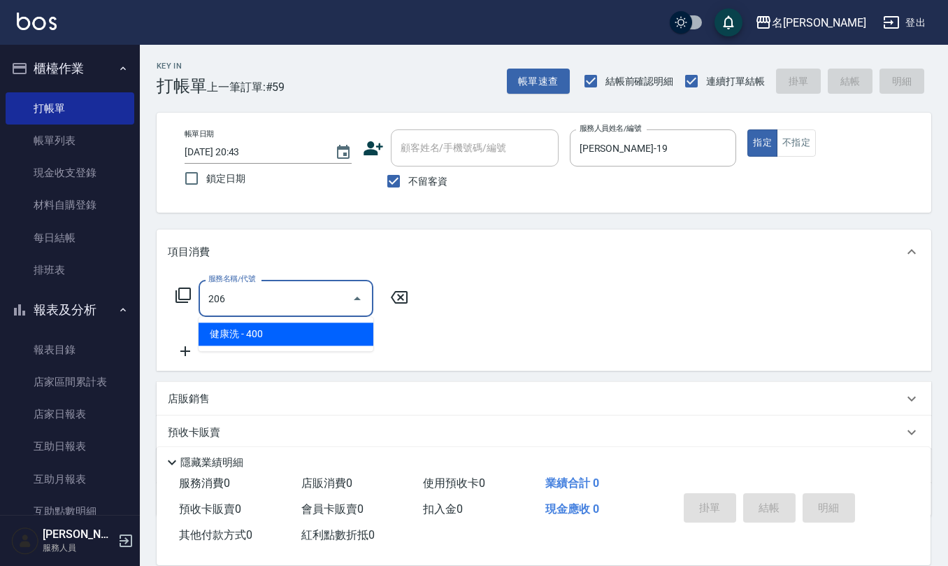
type input "健康洗(206)"
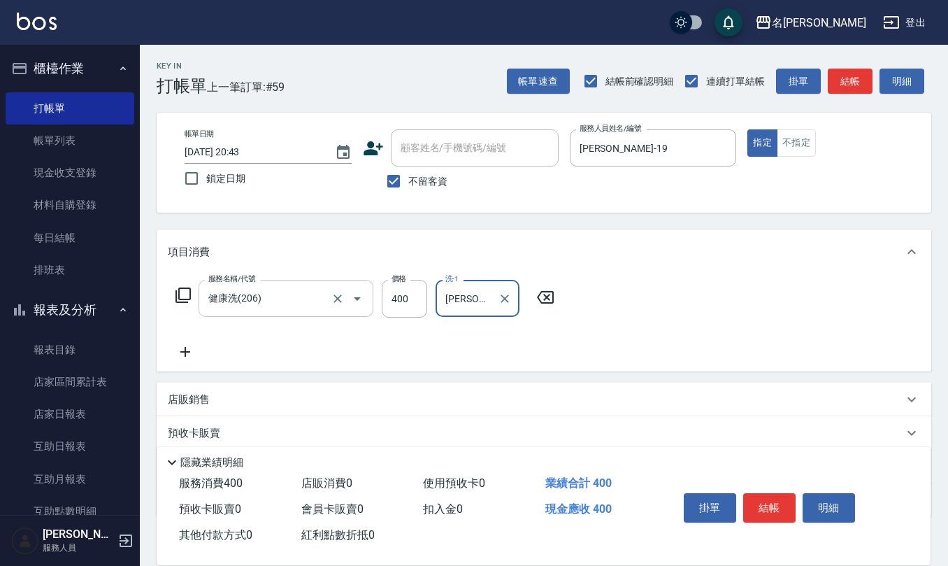
type input "陳柏暽-28"
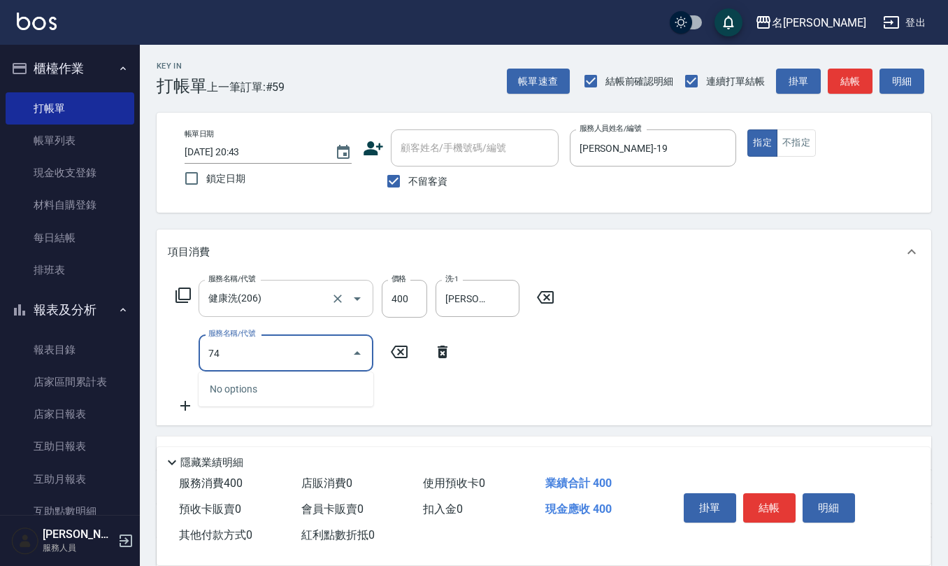
type input "7"
type input "剪髮(401)"
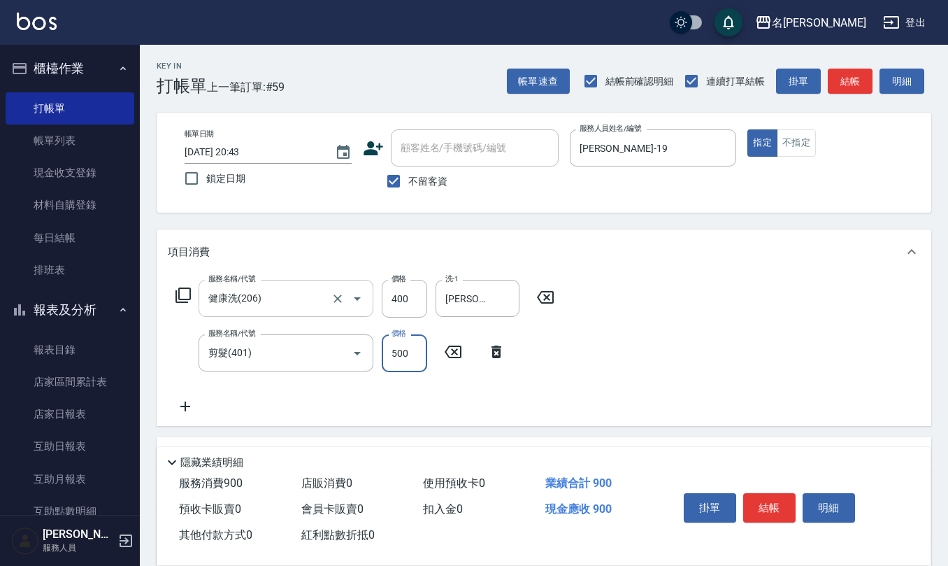
type input "500"
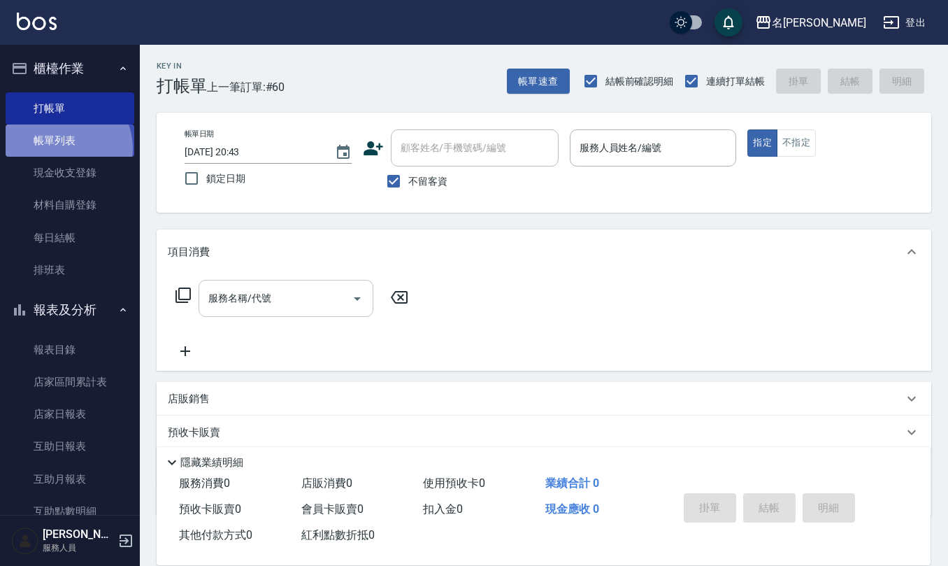
click at [62, 148] on link "帳單列表" at bounding box center [70, 140] width 129 height 32
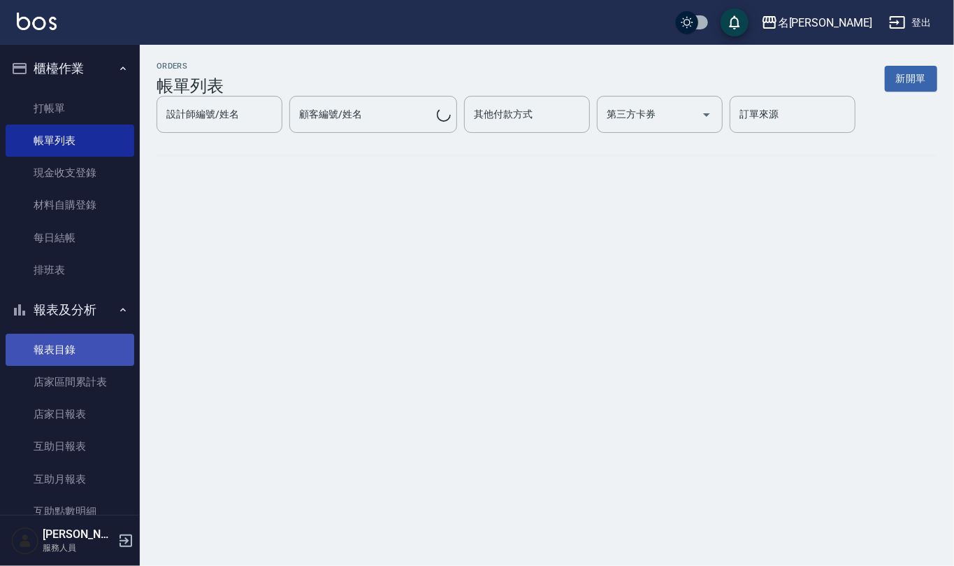
click at [99, 348] on link "報表目錄" at bounding box center [70, 350] width 129 height 32
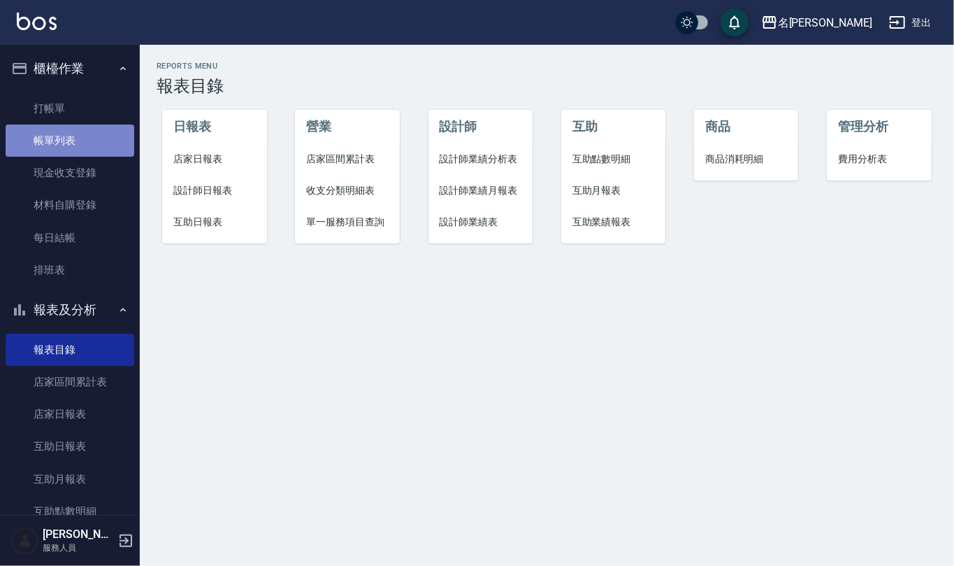
click at [92, 141] on link "帳單列表" at bounding box center [70, 140] width 129 height 32
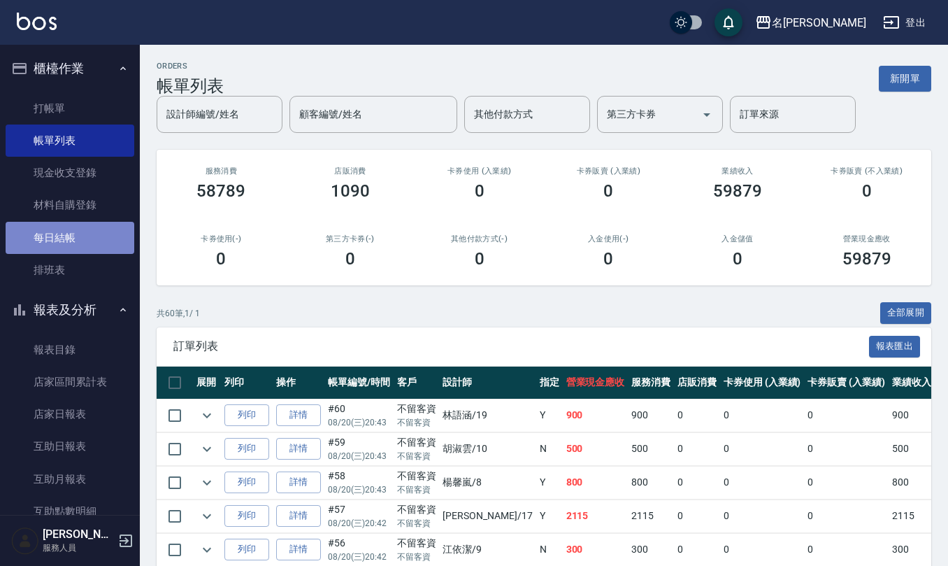
click at [96, 228] on link "每日結帳" at bounding box center [70, 238] width 129 height 32
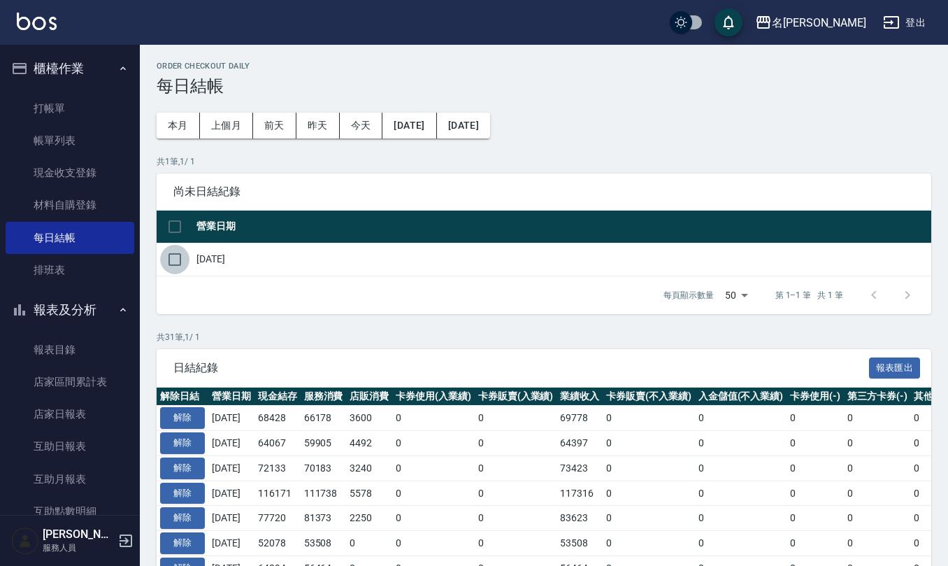
click at [162, 262] on input "checkbox" at bounding box center [174, 259] width 29 height 29
checkbox input "true"
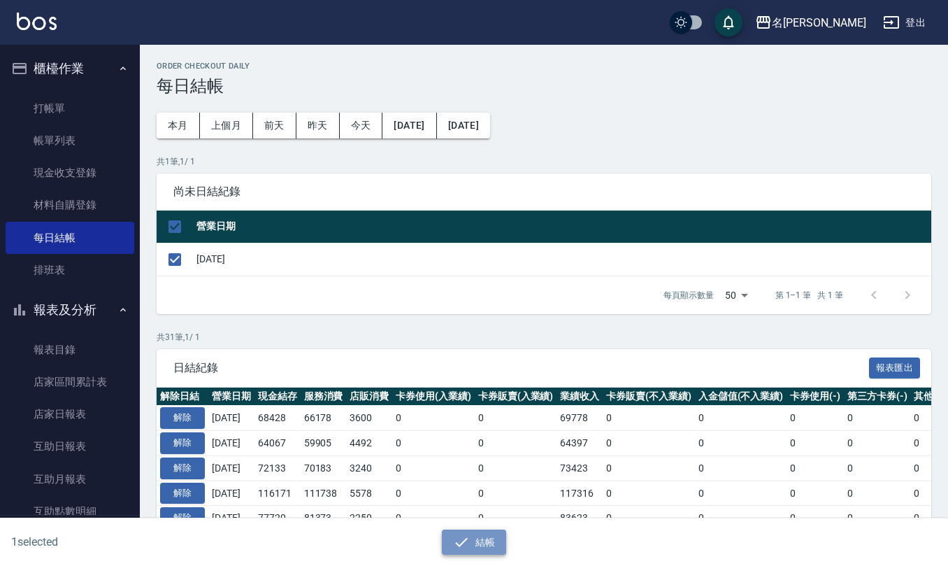
click at [484, 545] on button "結帳" at bounding box center [474, 542] width 65 height 26
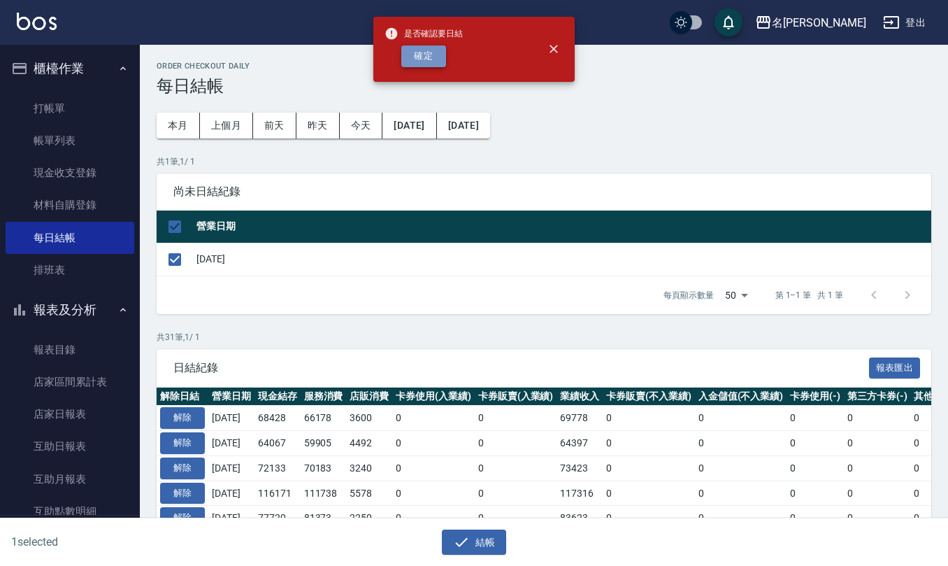
click at [431, 62] on button "確定" at bounding box center [423, 56] width 45 height 22
checkbox input "false"
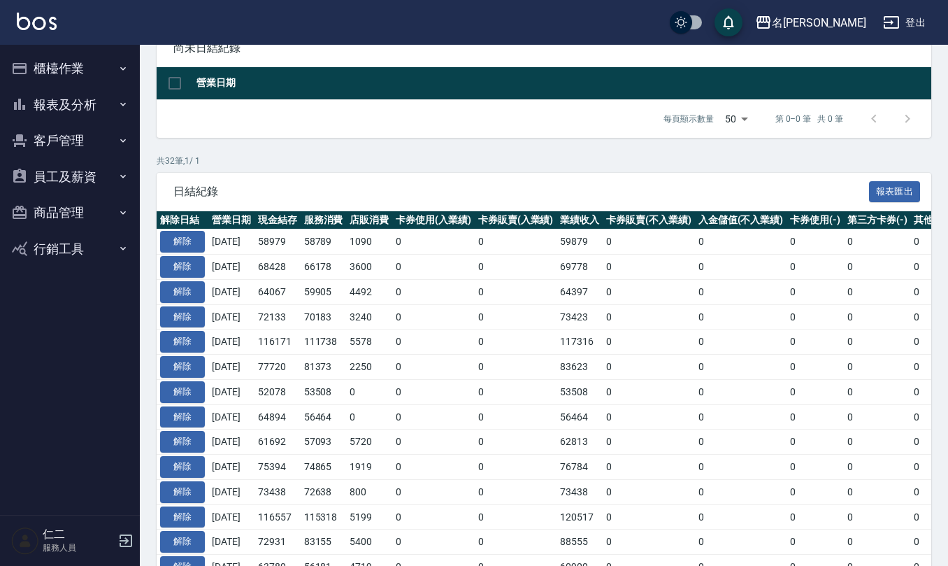
scroll to position [143, 0]
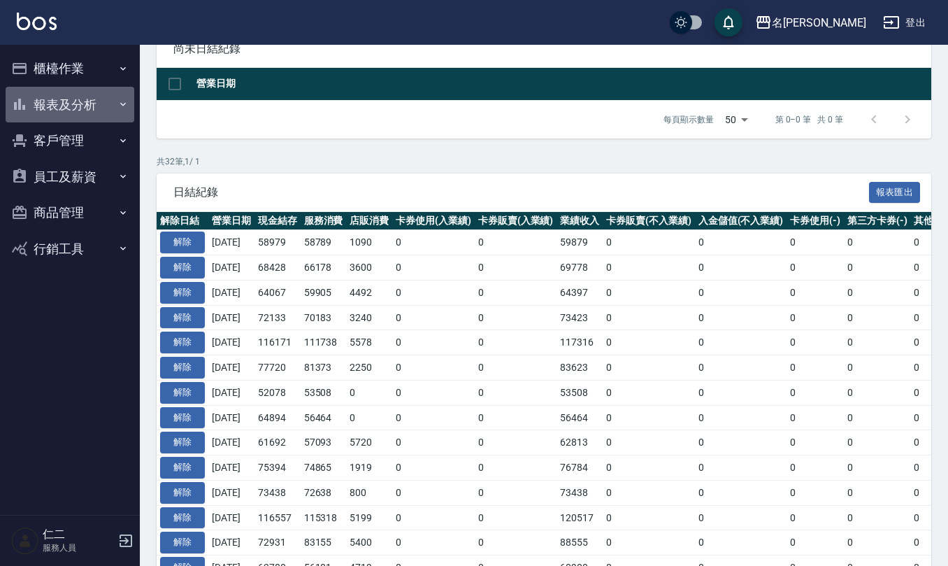
click at [73, 99] on button "報表及分析" at bounding box center [70, 105] width 129 height 36
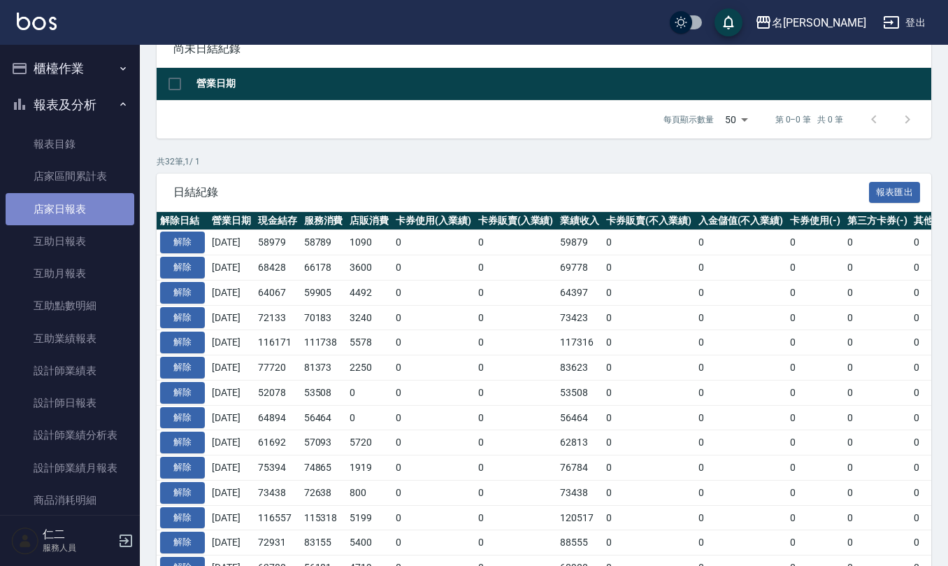
click at [80, 200] on link "店家日報表" at bounding box center [70, 209] width 129 height 32
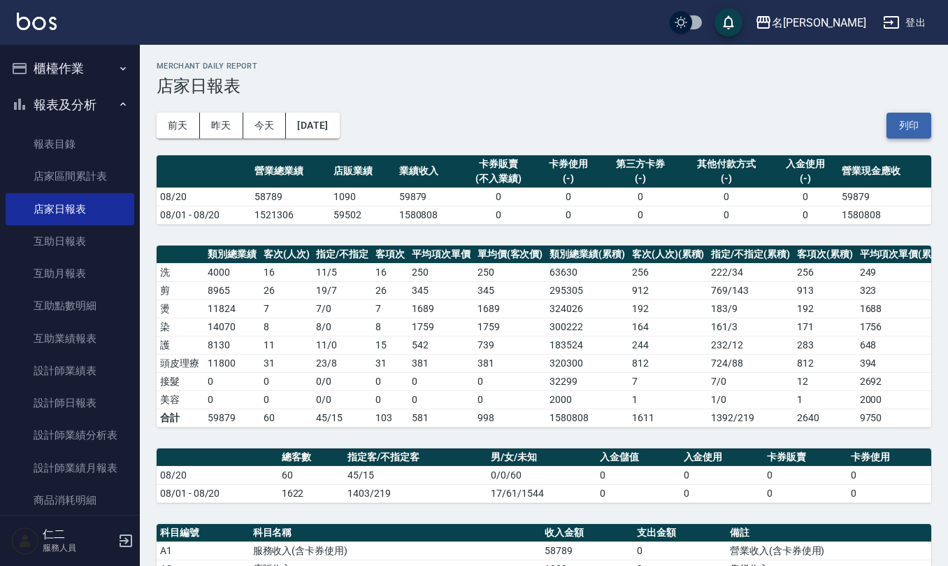
click at [899, 115] on button "列印" at bounding box center [909, 126] width 45 height 26
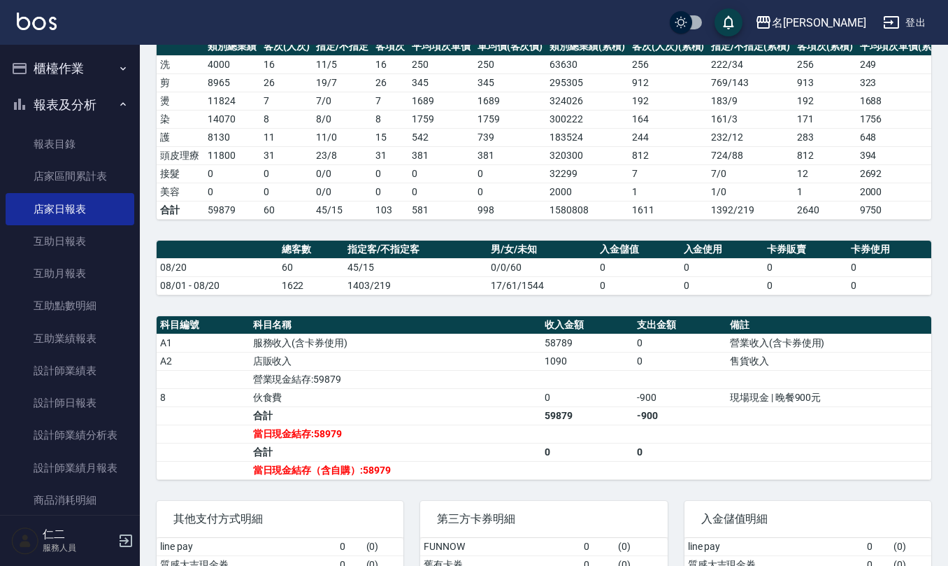
scroll to position [280, 0]
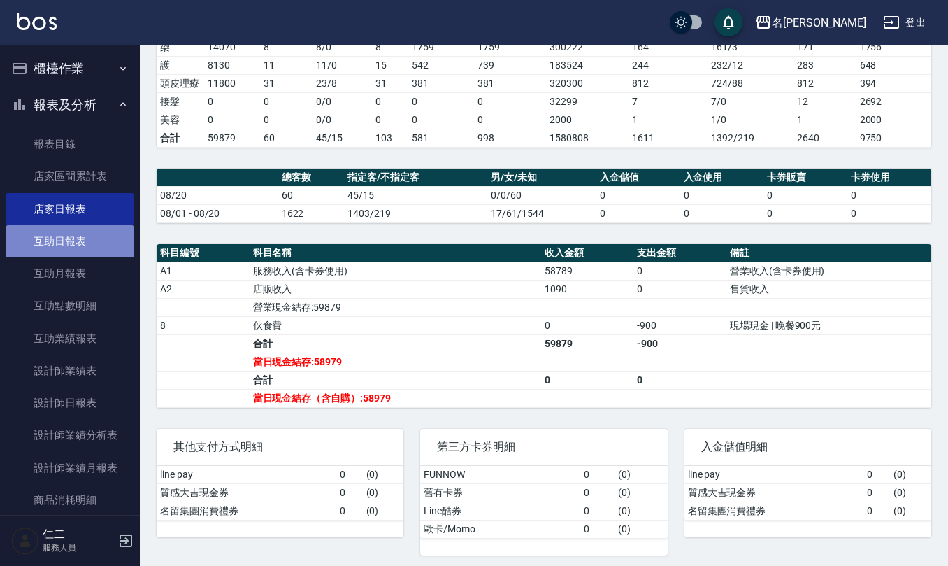
click at [87, 245] on link "互助日報表" at bounding box center [70, 241] width 129 height 32
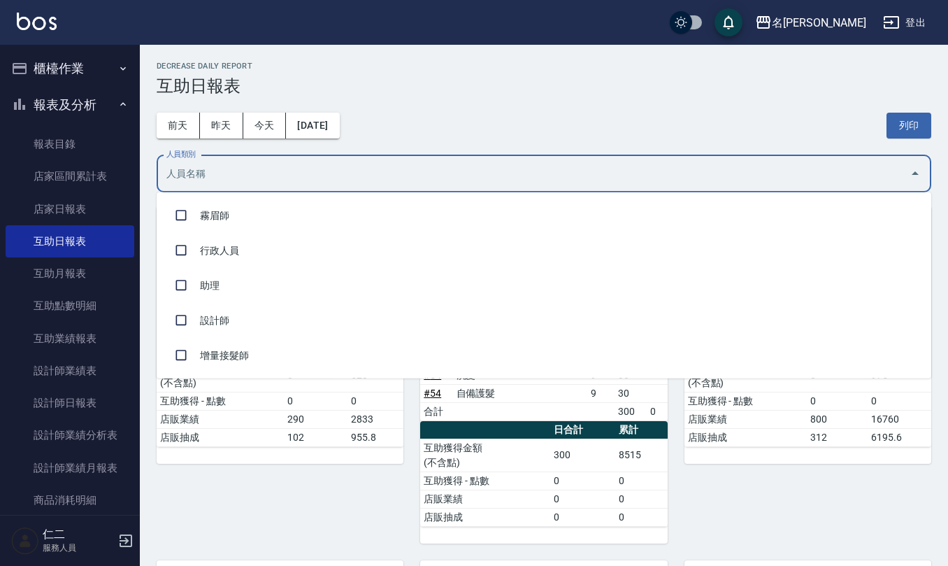
click at [266, 175] on input "人員類別" at bounding box center [533, 174] width 741 height 24
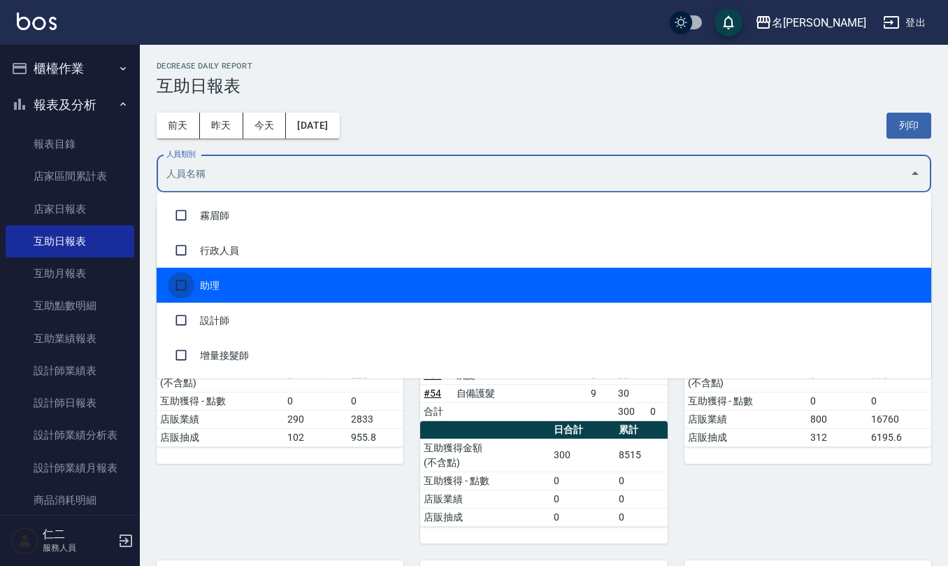
click at [185, 291] on input "checkbox" at bounding box center [181, 285] width 27 height 27
checkbox input "true"
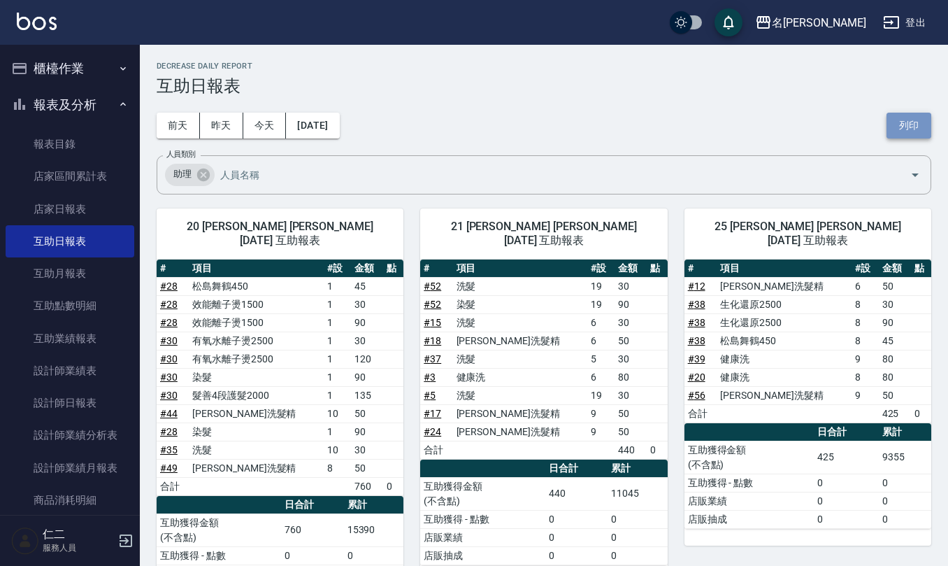
click at [901, 113] on button "列印" at bounding box center [909, 126] width 45 height 26
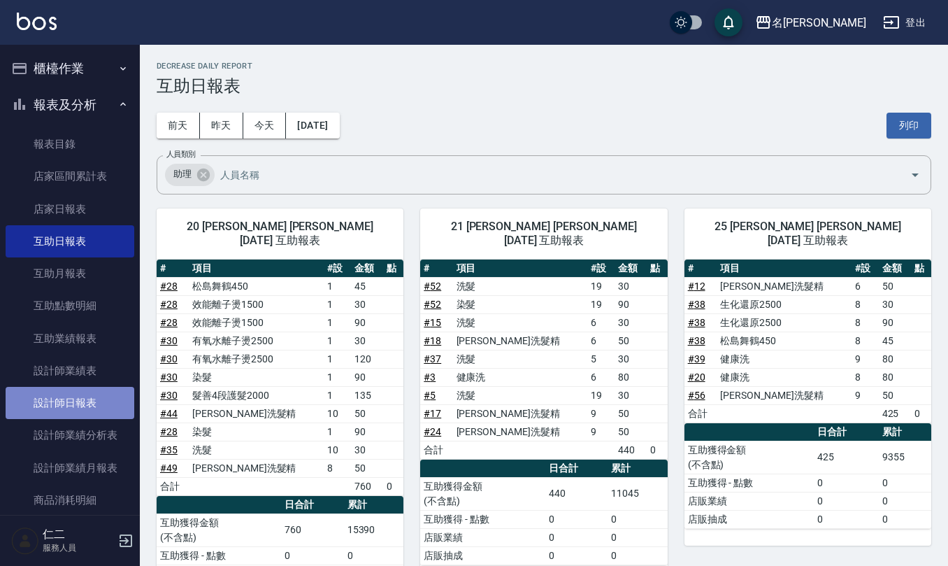
click at [90, 406] on link "設計師日報表" at bounding box center [70, 403] width 129 height 32
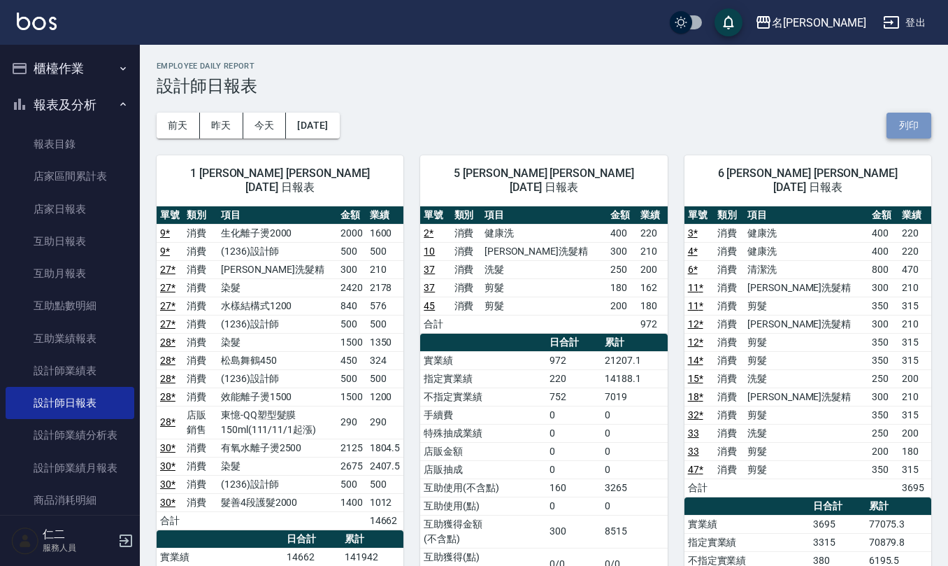
click at [895, 124] on button "列印" at bounding box center [909, 126] width 45 height 26
